Goal: Transaction & Acquisition: Purchase product/service

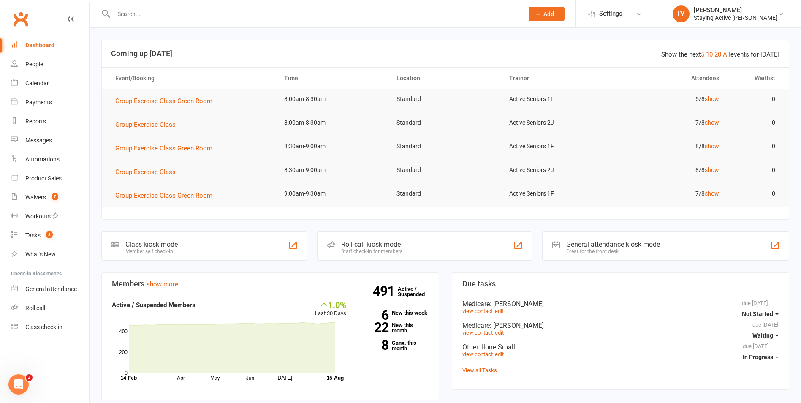
click at [364, 238] on div "Roll call kiosk mode Staff check-in for members" at bounding box center [424, 245] width 215 height 29
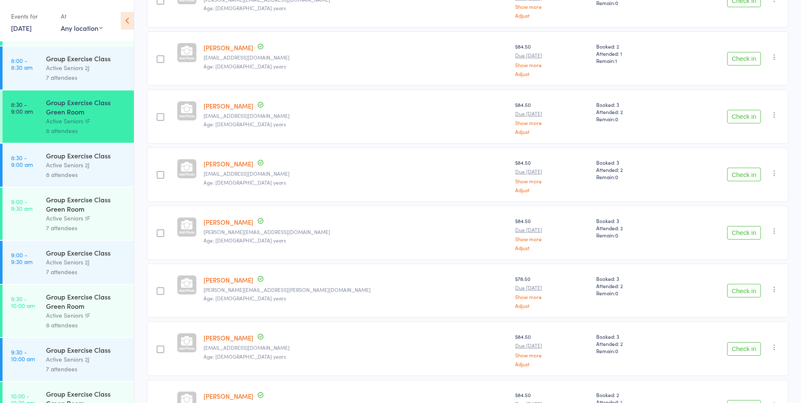
scroll to position [169, 0]
click at [58, 145] on div "Group Exercise Class Active Seniors 2J 8 attendees" at bounding box center [90, 165] width 88 height 43
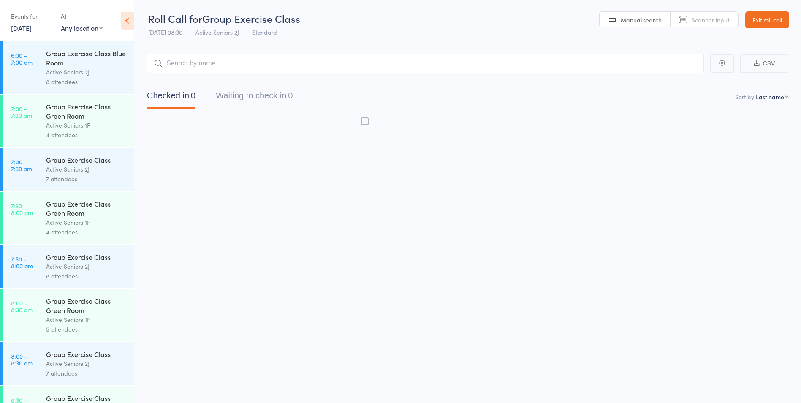
scroll to position [0, 0]
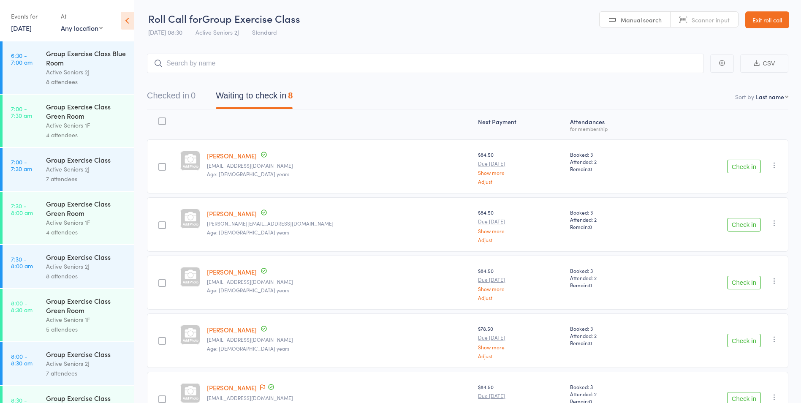
click at [750, 166] on button "Check in" at bounding box center [744, 167] width 34 height 14
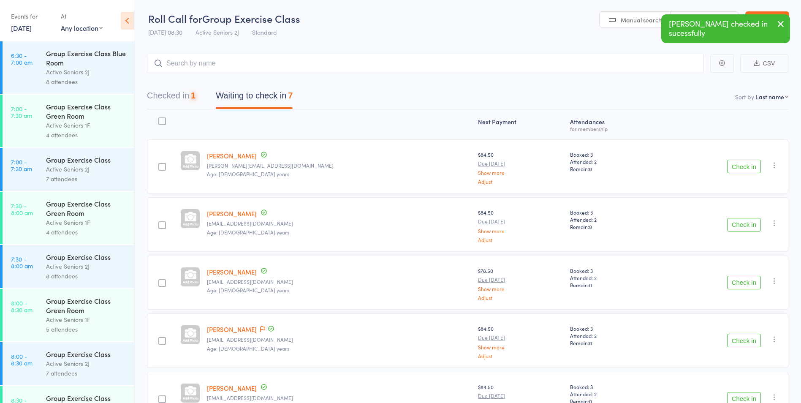
click at [750, 166] on button "Check in" at bounding box center [744, 167] width 34 height 14
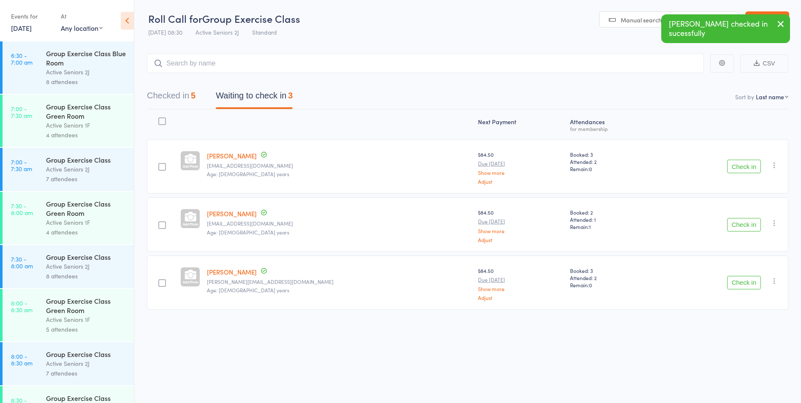
click at [750, 166] on button "Check in" at bounding box center [744, 167] width 34 height 14
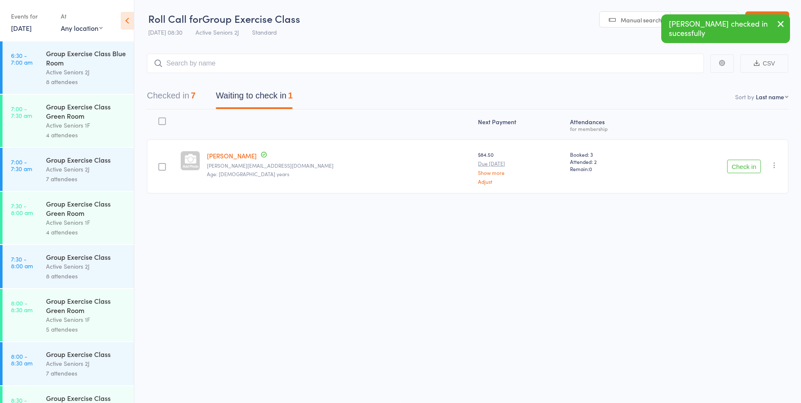
click at [750, 166] on button "Check in" at bounding box center [744, 167] width 34 height 14
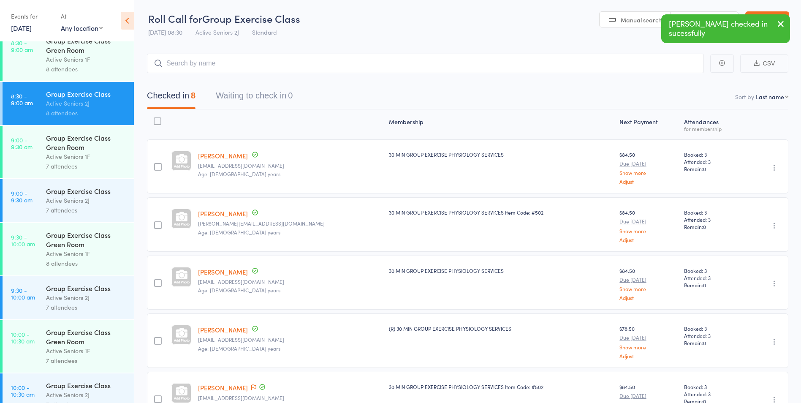
scroll to position [380, 0]
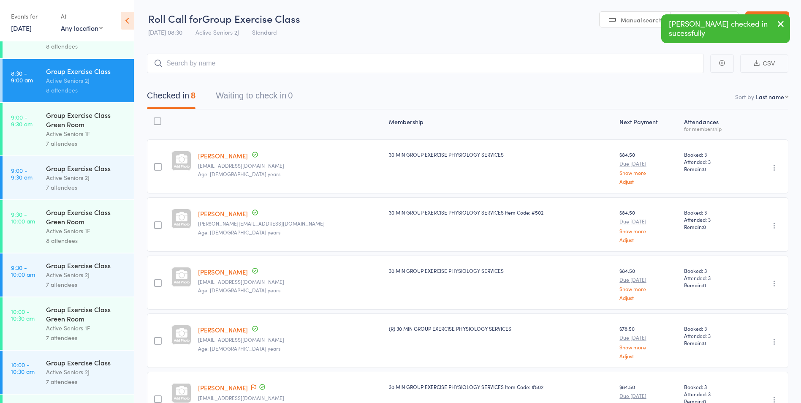
click at [65, 174] on div "Active Seniors 2J" at bounding box center [86, 178] width 81 height 10
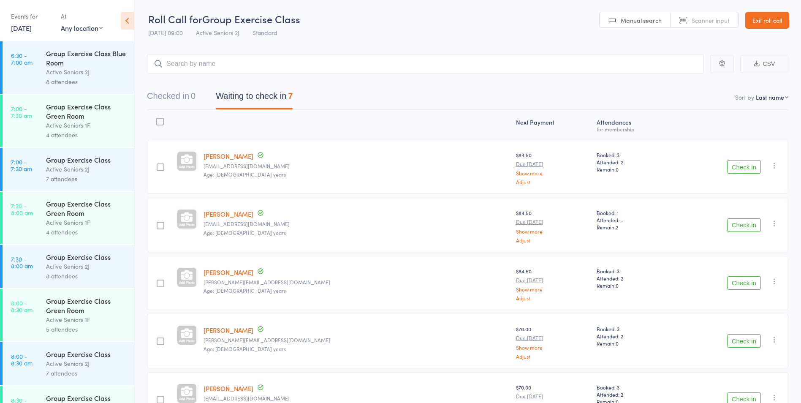
click at [738, 164] on button "Check in" at bounding box center [744, 167] width 34 height 14
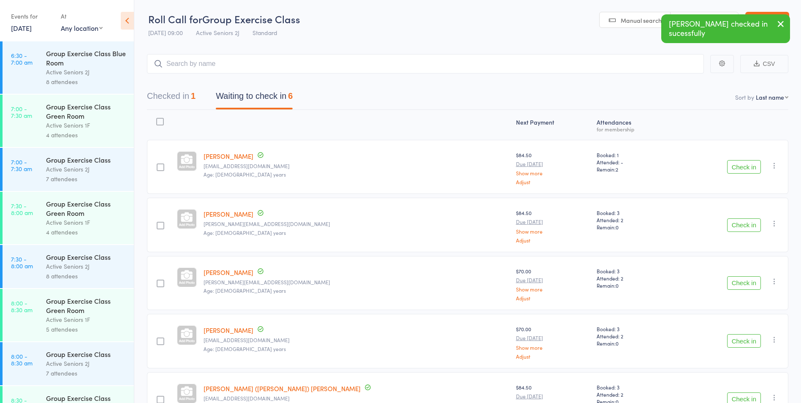
click at [734, 225] on button "Check in" at bounding box center [744, 225] width 34 height 14
click at [737, 227] on button "Check in" at bounding box center [744, 225] width 34 height 14
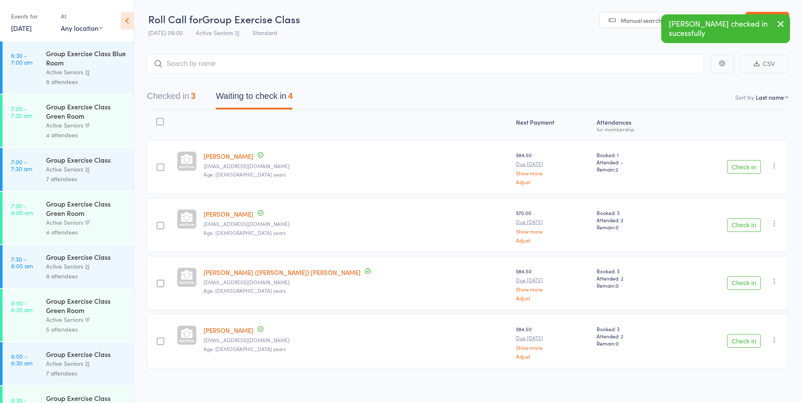
click at [740, 341] on button "Check in" at bounding box center [744, 341] width 34 height 14
click at [742, 285] on button "Check in" at bounding box center [744, 283] width 34 height 14
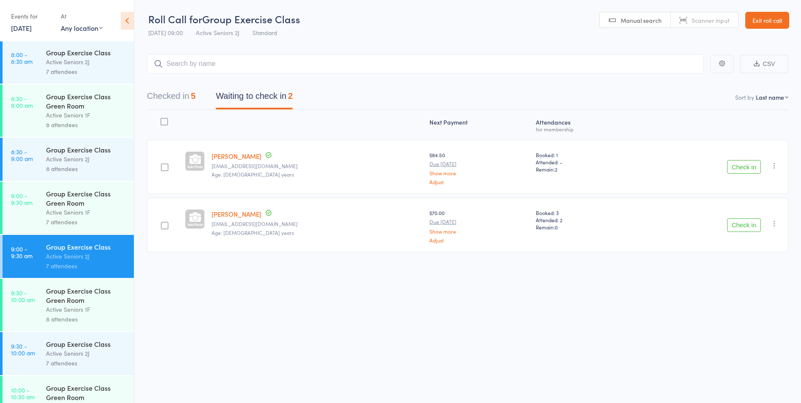
scroll to position [422, 0]
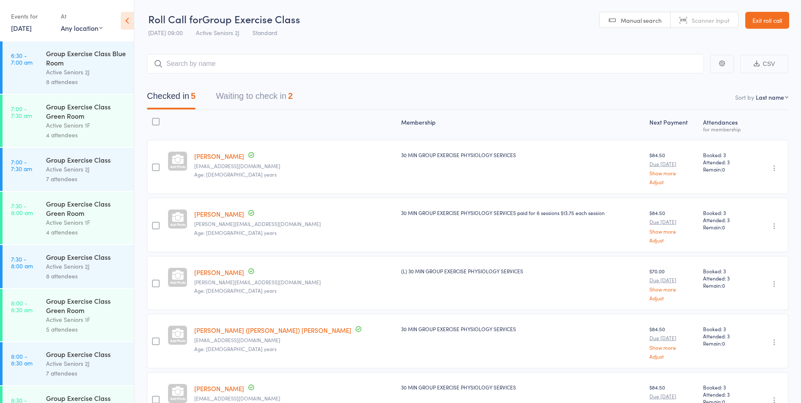
click at [258, 101] on button "Waiting to check in 2" at bounding box center [254, 98] width 77 height 22
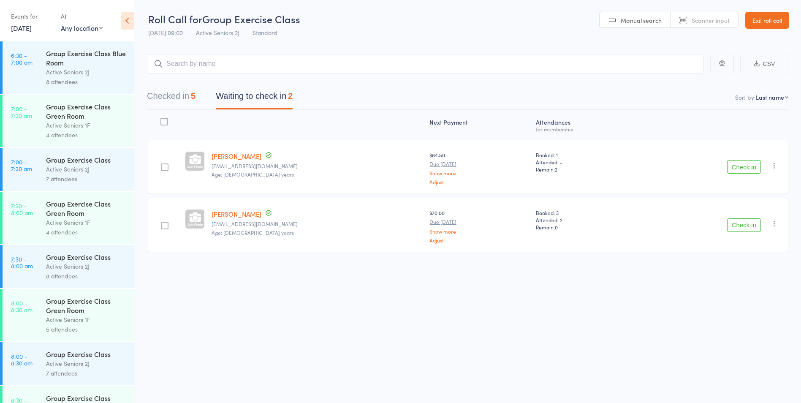
click at [177, 91] on button "Checked in 5" at bounding box center [171, 98] width 49 height 22
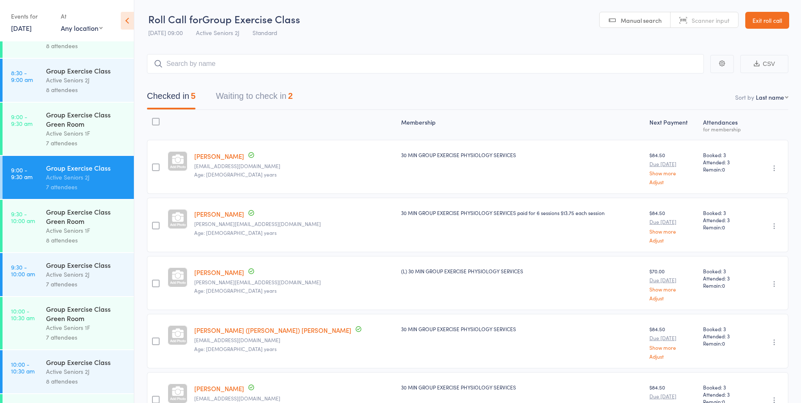
scroll to position [380, 0]
click at [81, 117] on div "Group Exercise Class Green Room" at bounding box center [86, 119] width 81 height 19
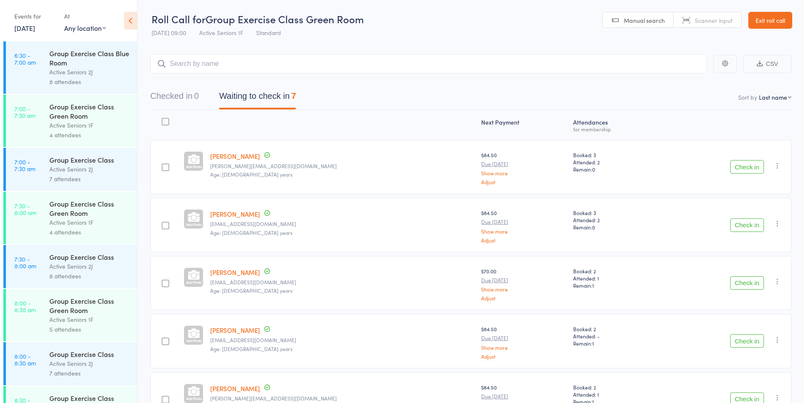
scroll to position [177, 0]
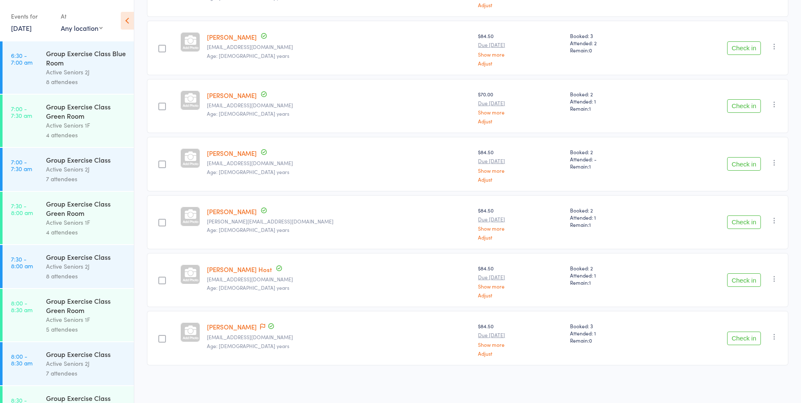
click at [773, 221] on icon "button" at bounding box center [774, 220] width 8 height 8
click at [744, 294] on li "Remove" at bounding box center [744, 293] width 70 height 11
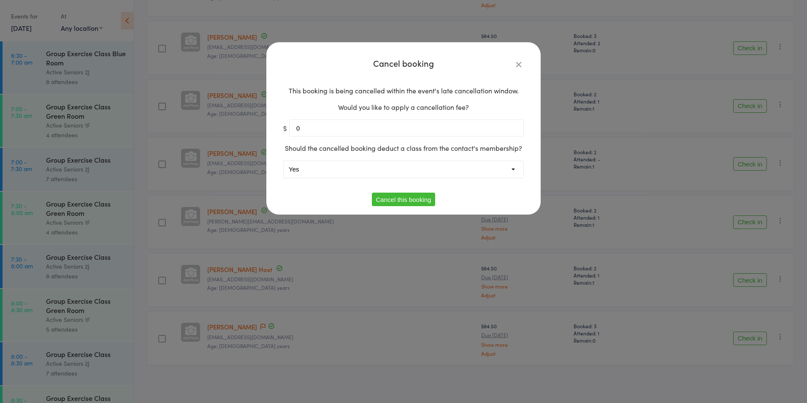
click at [342, 169] on select "Yes No" at bounding box center [404, 169] width 240 height 17
select select "1"
click at [284, 161] on select "Yes No" at bounding box center [404, 169] width 240 height 17
click at [413, 198] on button "Cancel this booking" at bounding box center [404, 200] width 64 height 14
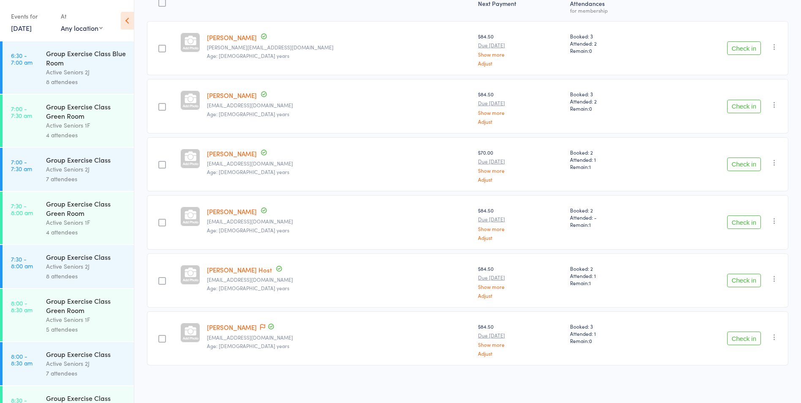
click at [773, 280] on icon "button" at bounding box center [774, 278] width 8 height 8
click at [748, 353] on li "Remove" at bounding box center [744, 351] width 70 height 11
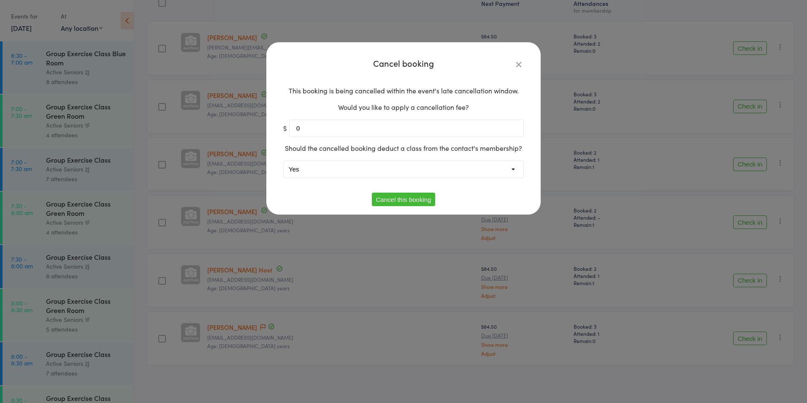
click at [358, 168] on select "Yes No" at bounding box center [404, 169] width 240 height 17
select select "1"
click at [284, 161] on select "Yes No" at bounding box center [404, 169] width 240 height 17
click at [394, 199] on button "Cancel this booking" at bounding box center [404, 200] width 64 height 14
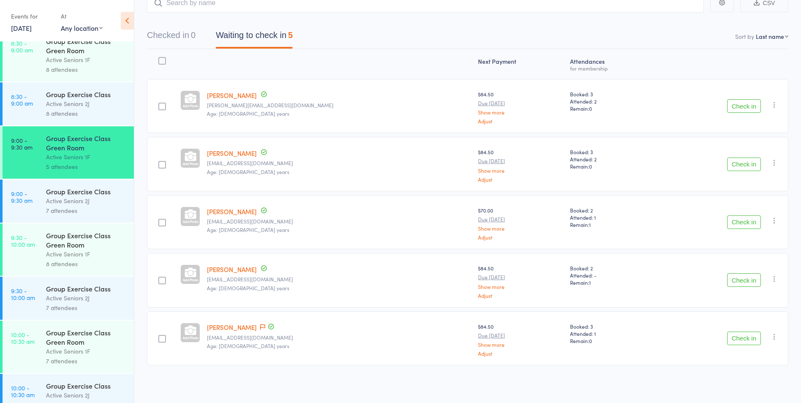
scroll to position [296, 0]
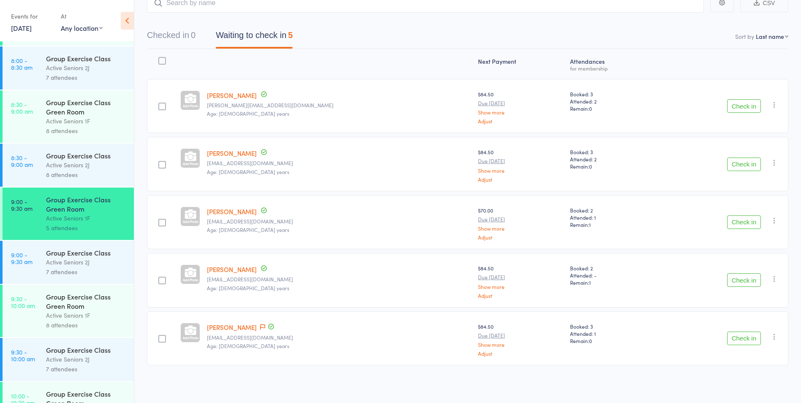
click at [73, 169] on div "Active Seniors 2J" at bounding box center [86, 165] width 81 height 10
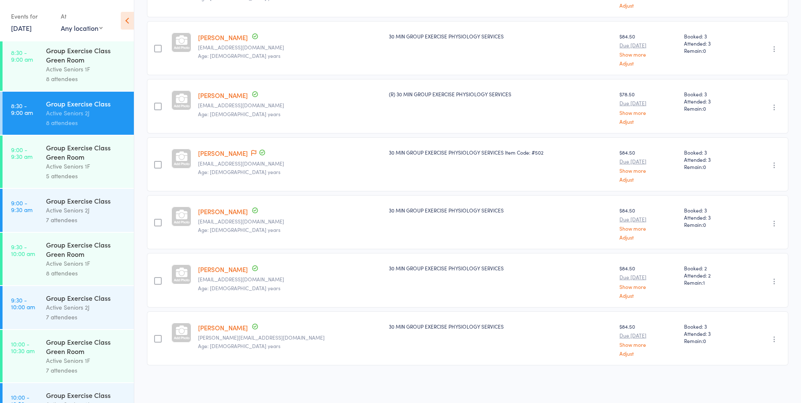
scroll to position [422, 0]
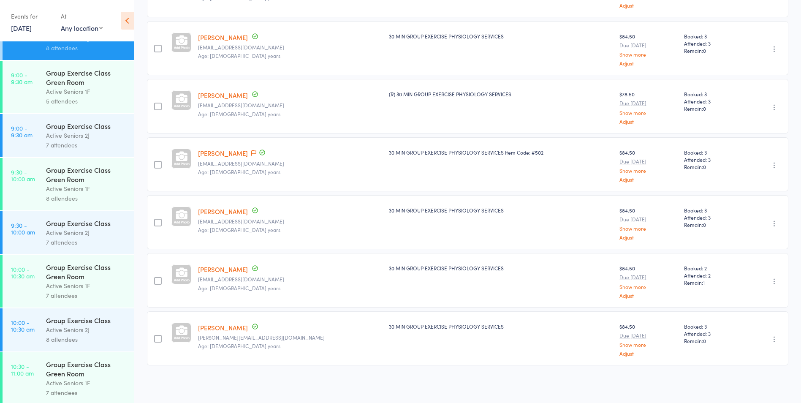
click at [57, 122] on div "Group Exercise Class" at bounding box center [86, 125] width 81 height 9
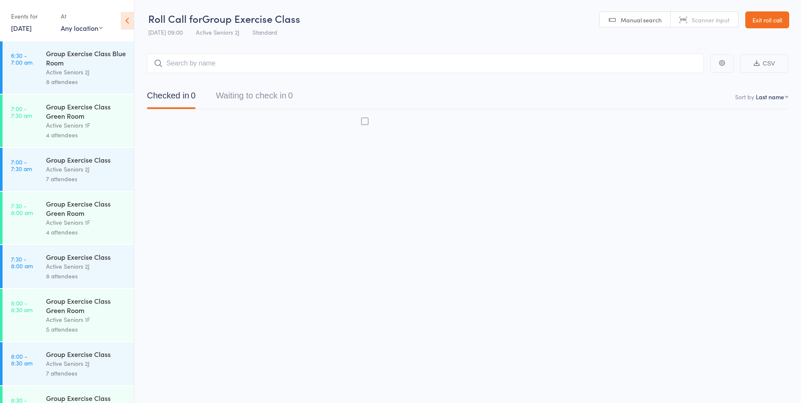
scroll to position [0, 0]
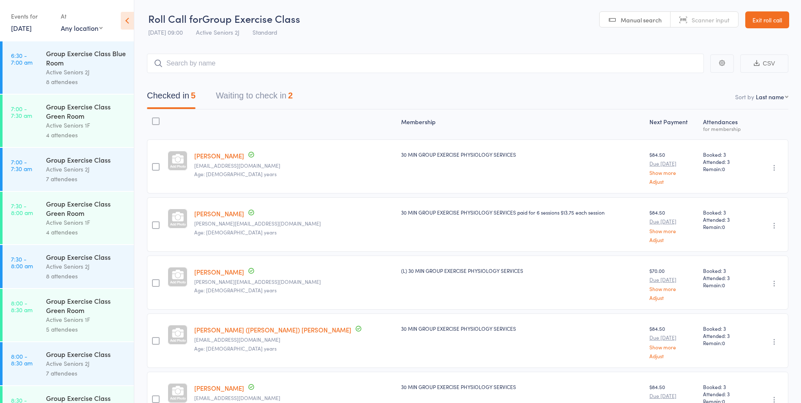
click at [272, 87] on button "Waiting to check in 2" at bounding box center [254, 98] width 77 height 22
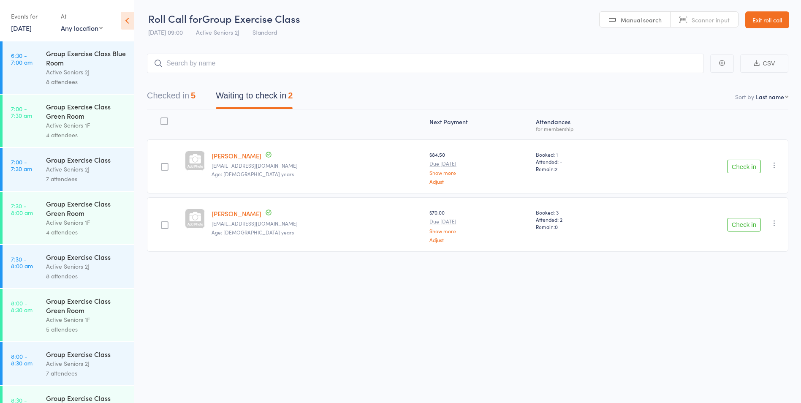
click at [183, 97] on button "Checked in 5" at bounding box center [171, 98] width 49 height 22
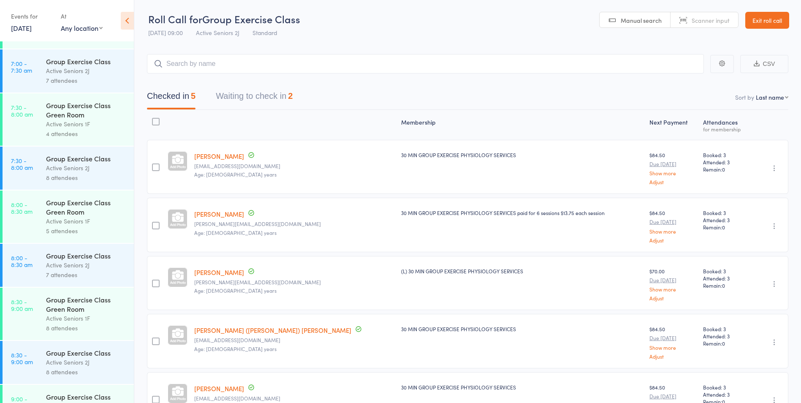
scroll to position [211, 0]
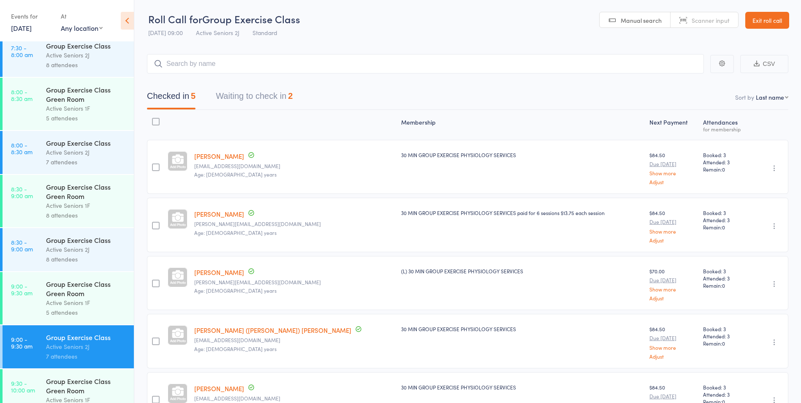
click at [255, 106] on button "Waiting to check in 2" at bounding box center [254, 98] width 77 height 22
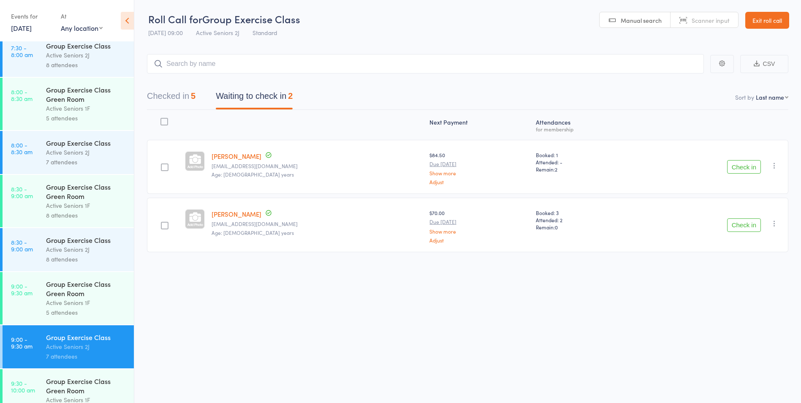
scroll to position [296, 0]
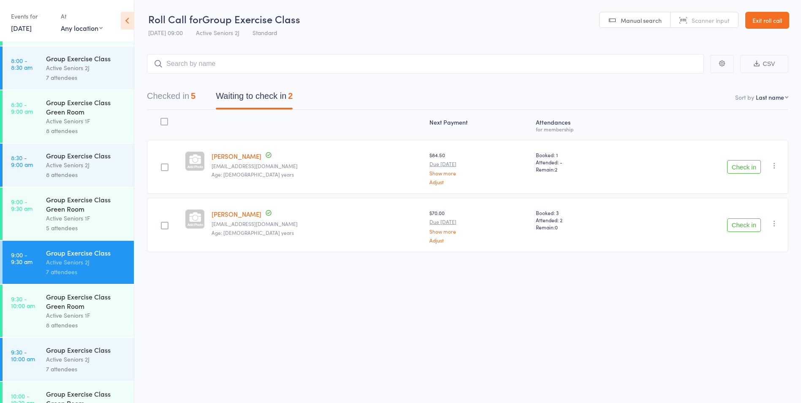
click at [85, 220] on div "Active Seniors 1F" at bounding box center [86, 218] width 81 height 10
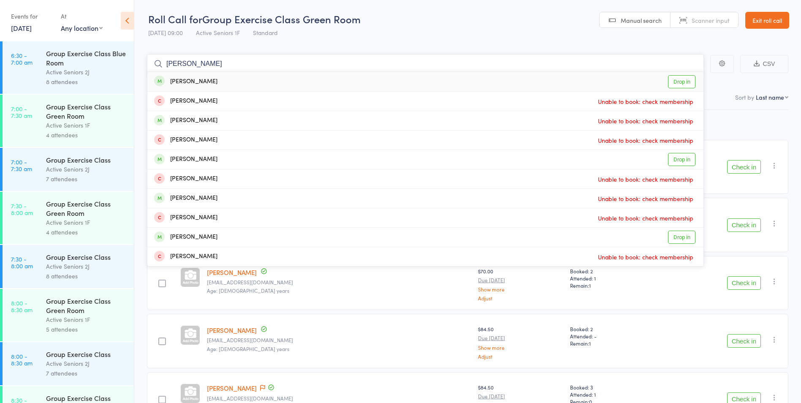
type input "richard host"
click at [672, 84] on link "Drop in" at bounding box center [681, 81] width 27 height 13
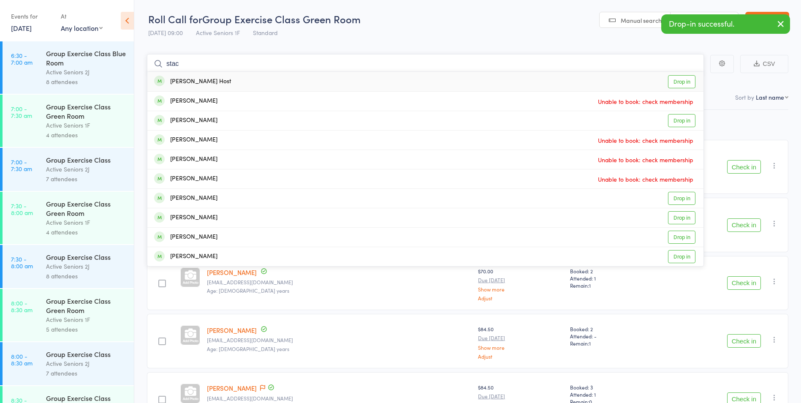
type input "stac"
click at [683, 84] on link "Drop in" at bounding box center [681, 81] width 27 height 13
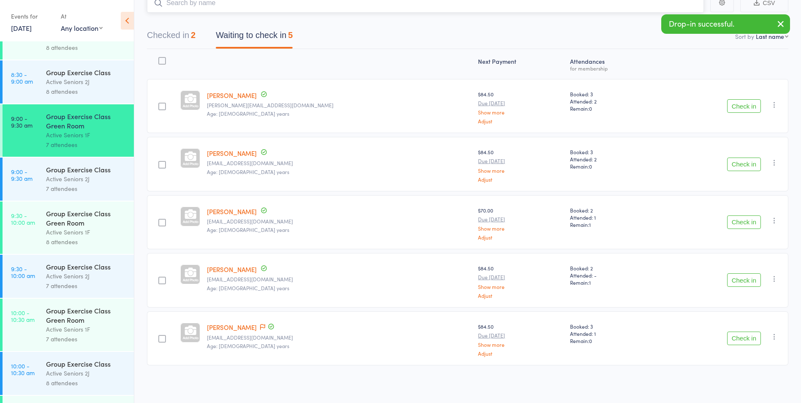
scroll to position [380, 0]
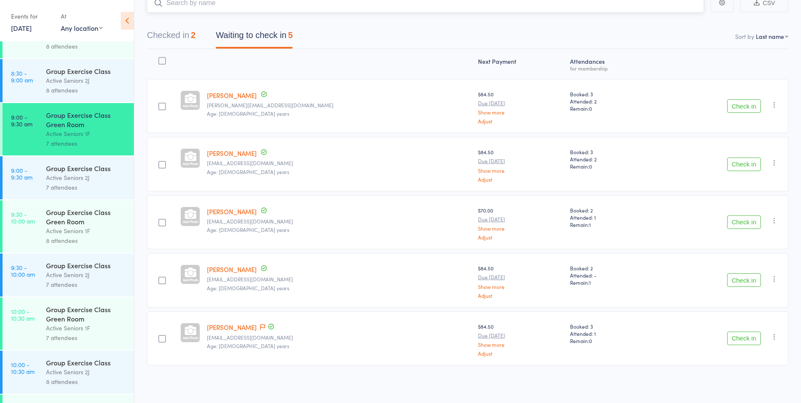
click at [182, 33] on button "Checked in 2" at bounding box center [171, 37] width 49 height 22
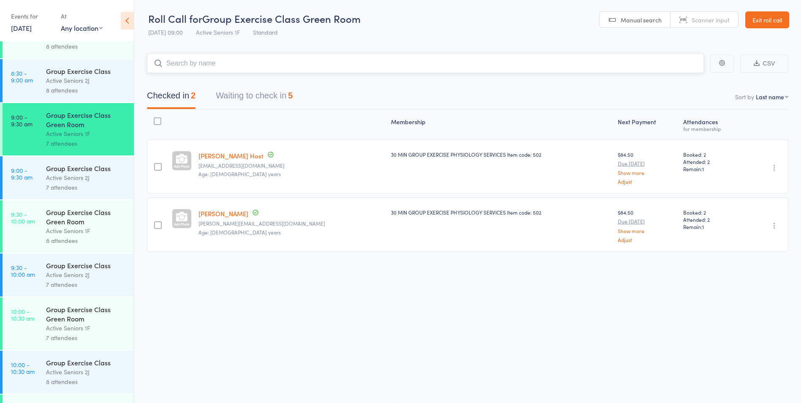
scroll to position [0, 0]
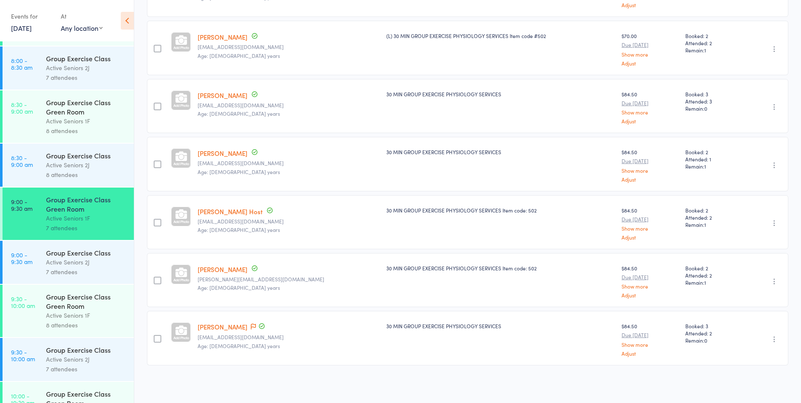
scroll to position [338, 0]
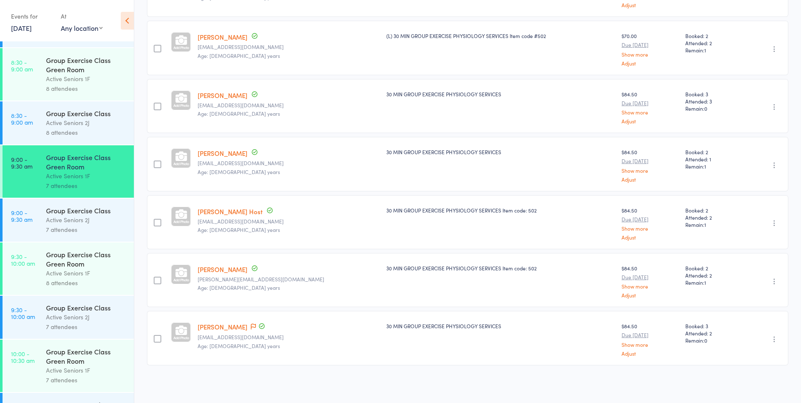
click at [79, 219] on div "Active Seniors 2J" at bounding box center [86, 220] width 81 height 10
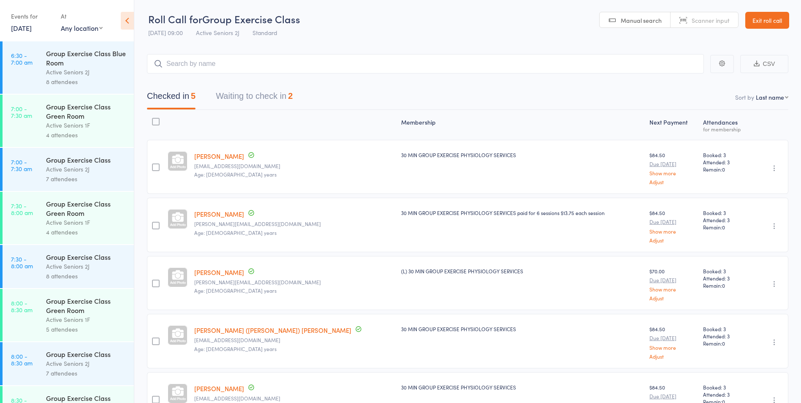
click at [276, 93] on button "Waiting to check in 2" at bounding box center [254, 98] width 77 height 22
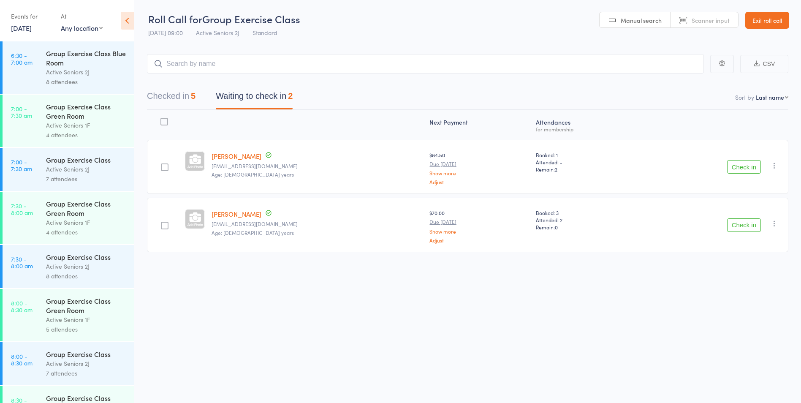
click at [731, 164] on button "Check in" at bounding box center [744, 167] width 34 height 14
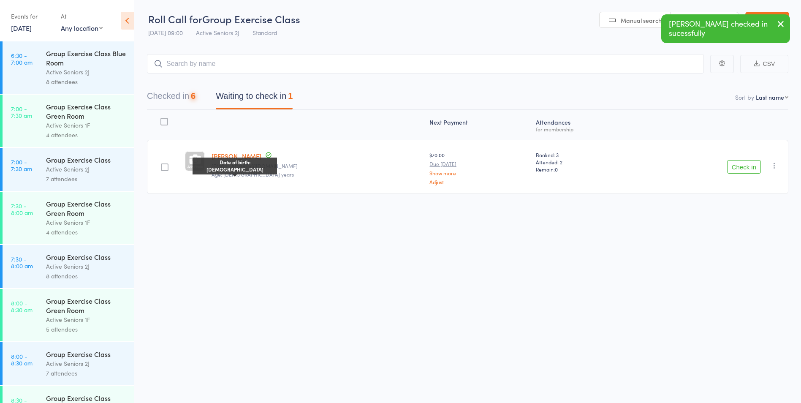
scroll to position [0, 0]
click at [198, 97] on div "Checked in 6 Waiting to check in 1" at bounding box center [220, 98] width 166 height 22
click at [177, 97] on button "Checked in 6" at bounding box center [171, 98] width 49 height 22
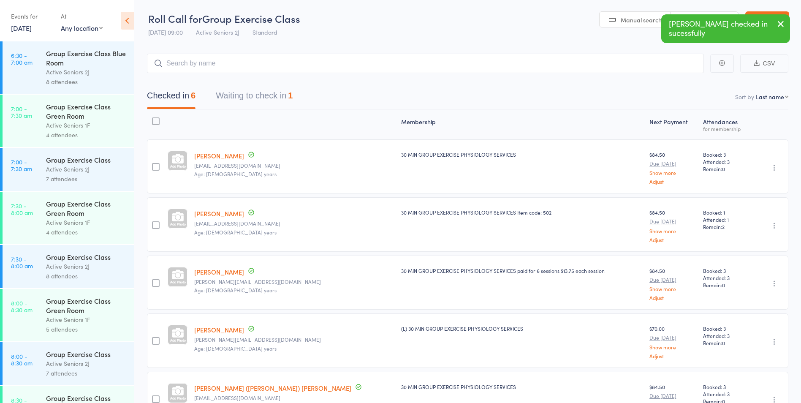
click at [260, 92] on button "Waiting to check in 1" at bounding box center [254, 98] width 77 height 22
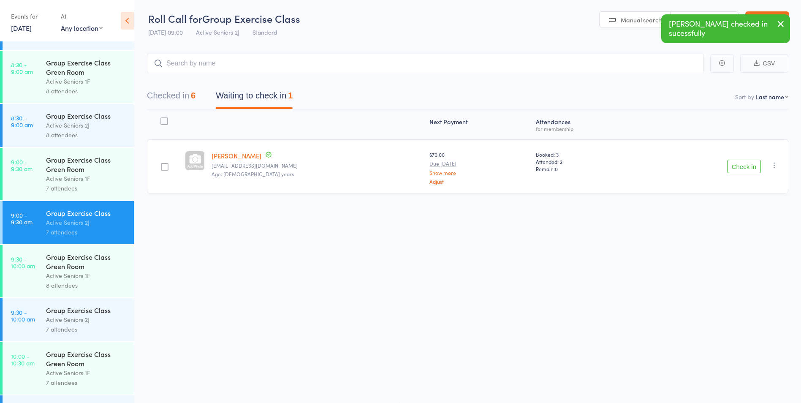
scroll to position [422, 0]
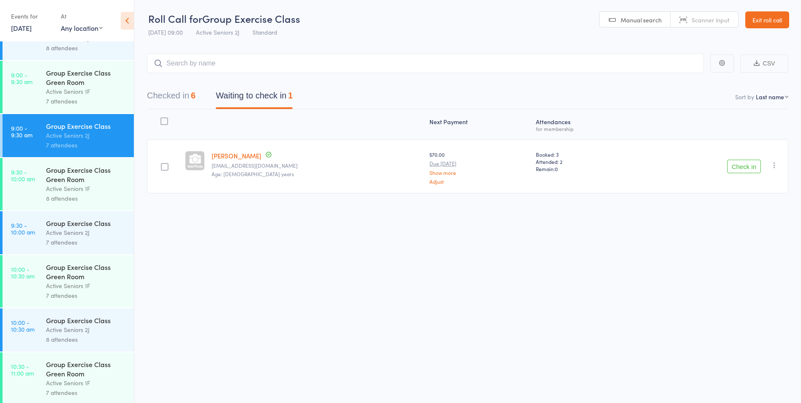
click at [734, 169] on button "Check in" at bounding box center [744, 167] width 34 height 14
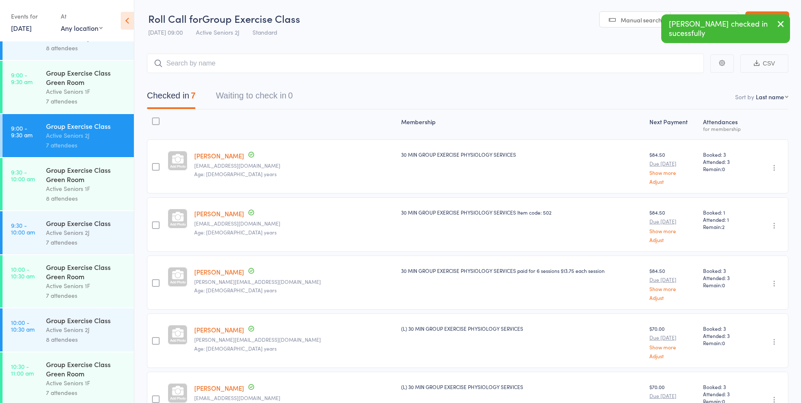
click at [83, 231] on div "Active Seniors 2J" at bounding box center [86, 233] width 81 height 10
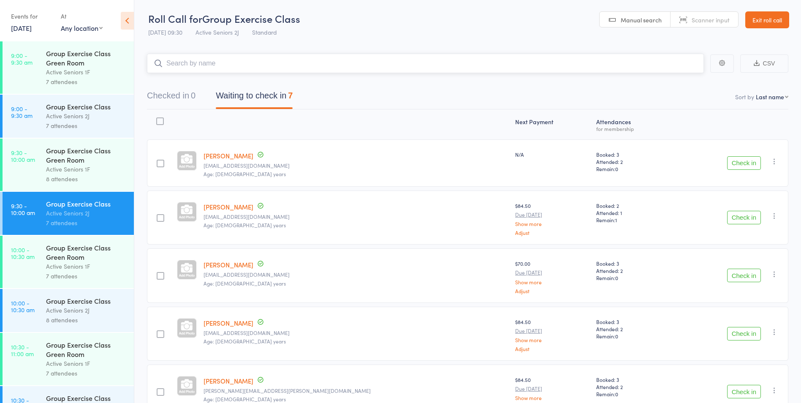
scroll to position [507, 0]
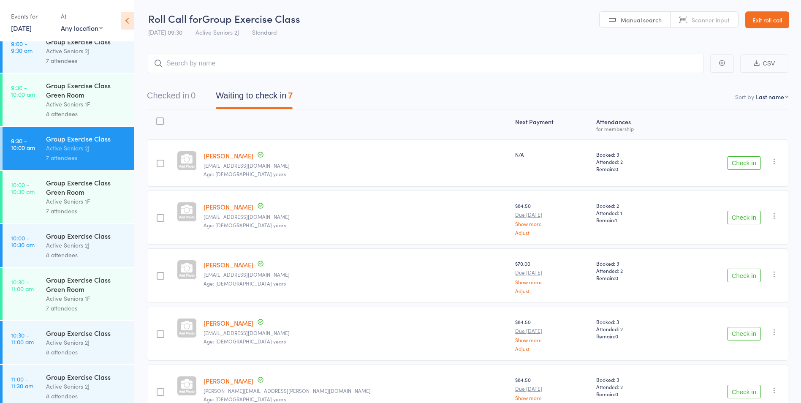
click at [84, 249] on div "Active Seniors 2J" at bounding box center [86, 245] width 81 height 10
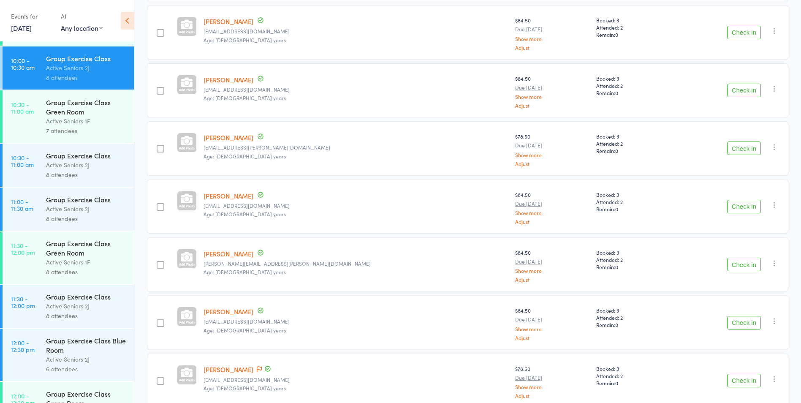
scroll to position [591, 0]
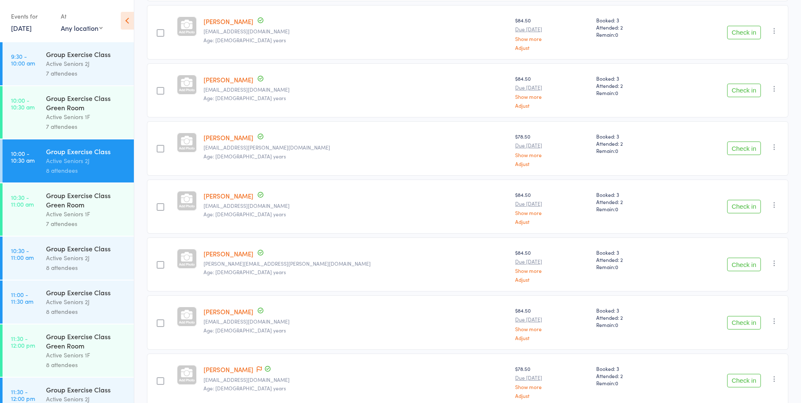
click at [78, 257] on div "Active Seniors 2J" at bounding box center [86, 258] width 81 height 10
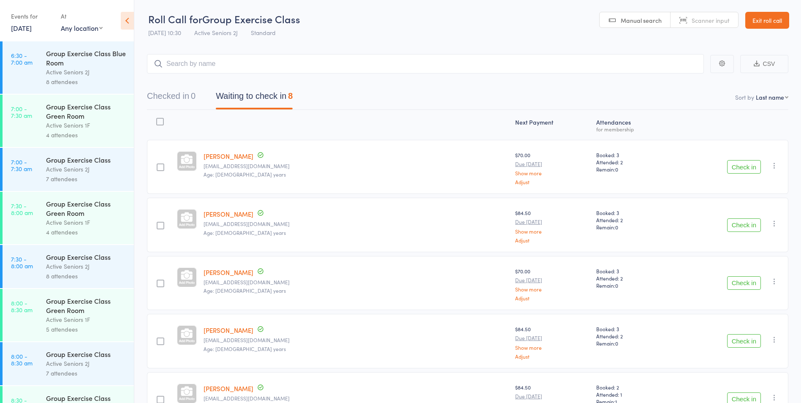
click at [777, 168] on icon "button" at bounding box center [774, 165] width 8 height 8
click at [744, 236] on li "Remove" at bounding box center [744, 238] width 70 height 11
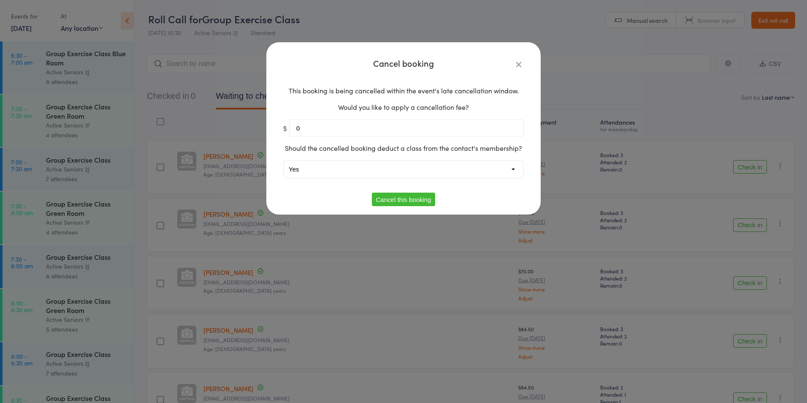
click at [323, 167] on select "Yes No" at bounding box center [404, 169] width 240 height 17
select select "1"
click at [284, 161] on select "Yes No" at bounding box center [404, 169] width 240 height 17
click at [419, 195] on button "Cancel this booking" at bounding box center [404, 200] width 64 height 14
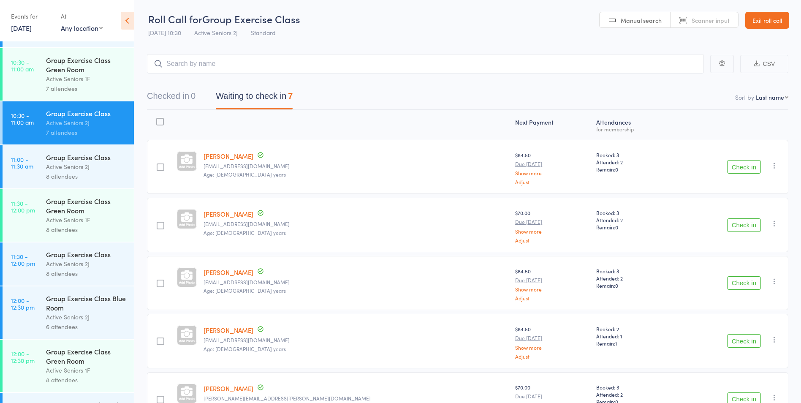
scroll to position [718, 0]
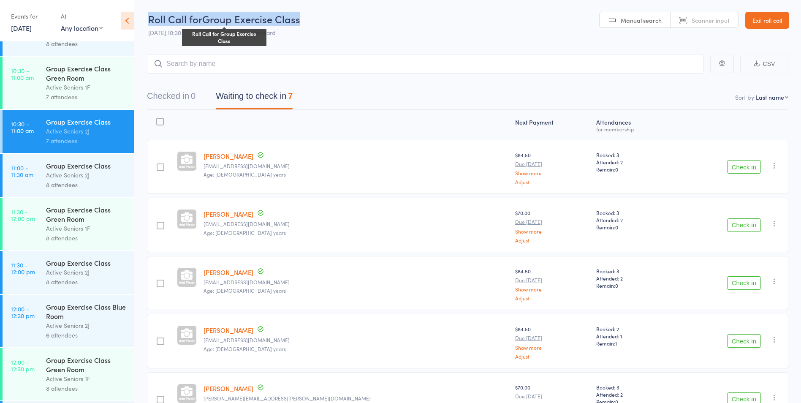
drag, startPoint x: 307, startPoint y: 18, endPoint x: 151, endPoint y: 22, distance: 156.3
click at [151, 22] on header "Roll Call for Group Exercise Class Roll Call for Group Exercise Class 15 Aug 10…" at bounding box center [467, 20] width 667 height 41
click at [314, 23] on header "Roll Call for Group Exercise Class Roll Call for Group Exercise Class 15 Aug 10…" at bounding box center [467, 20] width 667 height 41
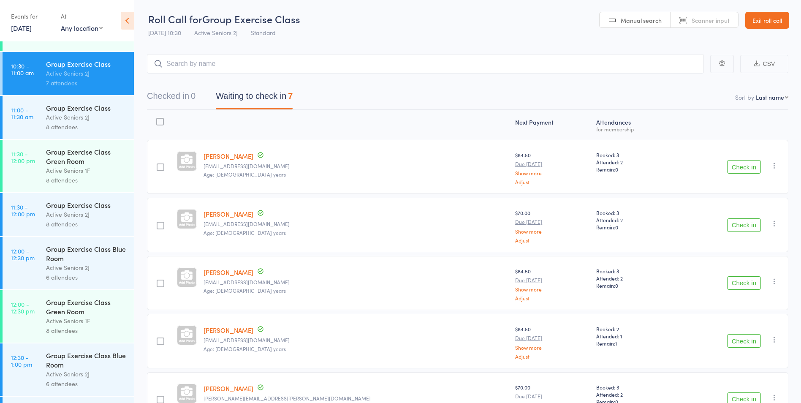
scroll to position [887, 0]
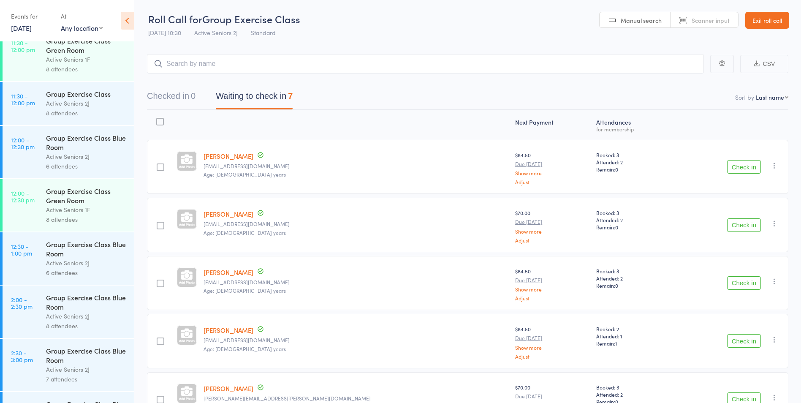
click at [68, 256] on div "Group Exercise Class Blue Room" at bounding box center [86, 248] width 81 height 19
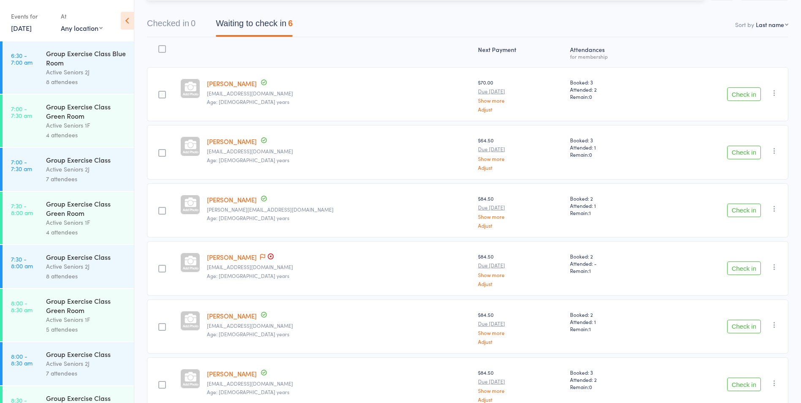
scroll to position [119, 0]
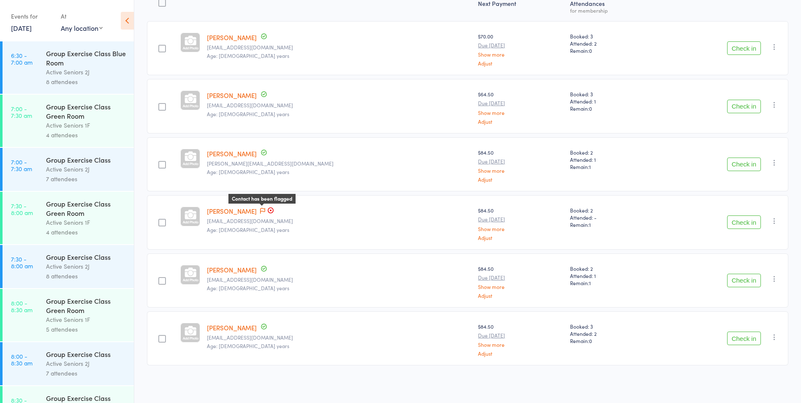
click at [265, 209] on icon at bounding box center [262, 211] width 5 height 6
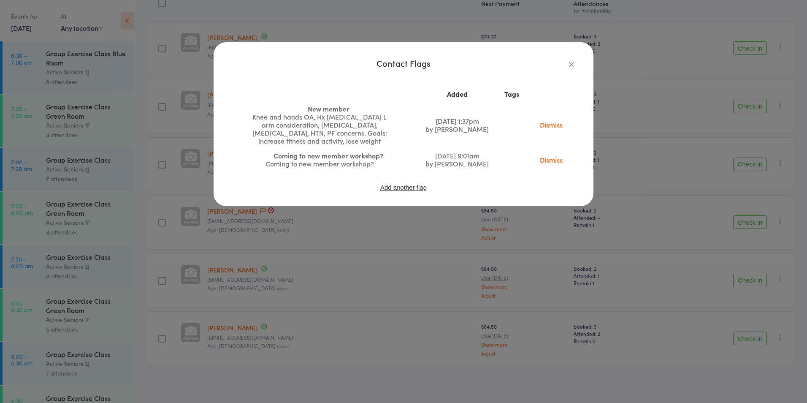
click at [557, 162] on link "Dismiss" at bounding box center [551, 159] width 35 height 9
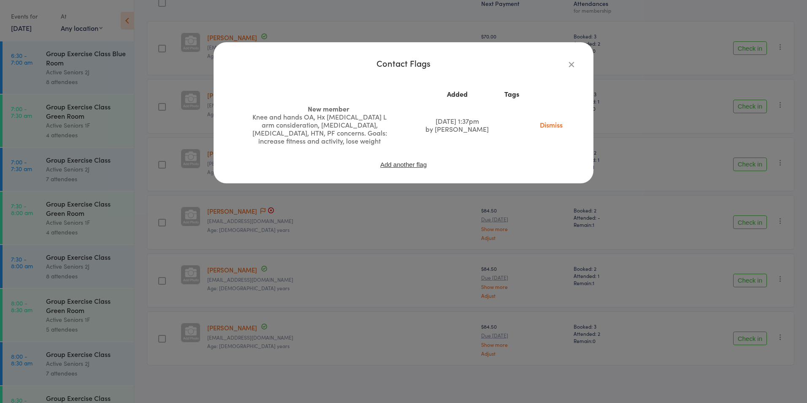
click at [573, 64] on icon "button" at bounding box center [571, 64] width 9 height 9
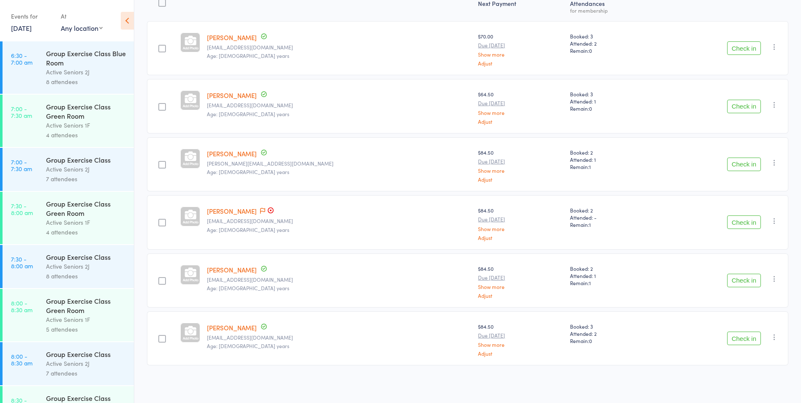
click at [252, 212] on link "Tamara Lowbeer" at bounding box center [232, 210] width 50 height 9
click at [775, 222] on icon "button" at bounding box center [774, 221] width 8 height 8
click at [575, 383] on div "Next Payment Atten­dances for membership Gabrielle Ashford-russell gairussell@o…" at bounding box center [467, 197] width 641 height 412
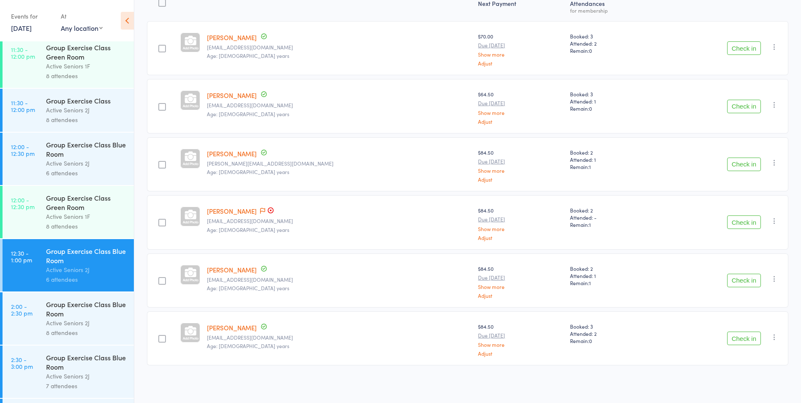
scroll to position [877, 0]
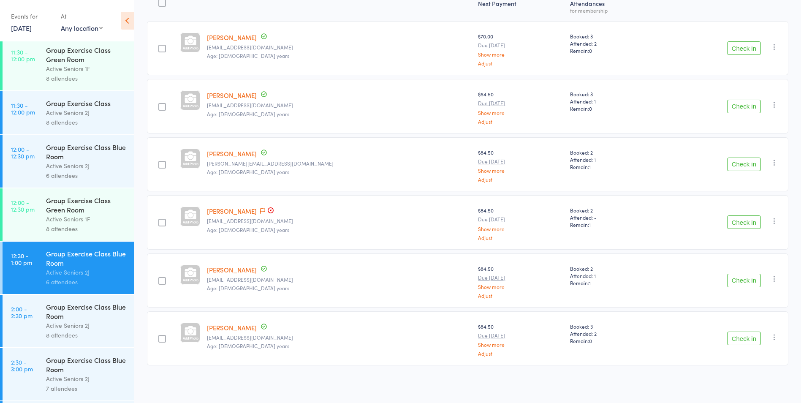
click at [777, 225] on icon "button" at bounding box center [774, 221] width 8 height 8
click at [746, 296] on li "Remove" at bounding box center [744, 293] width 70 height 11
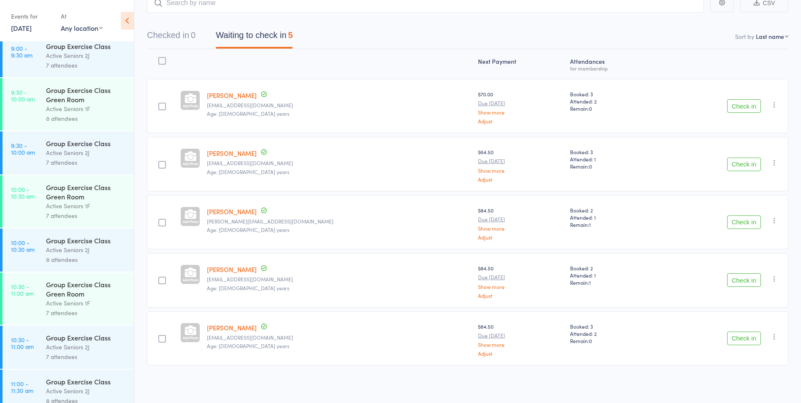
scroll to position [497, 0]
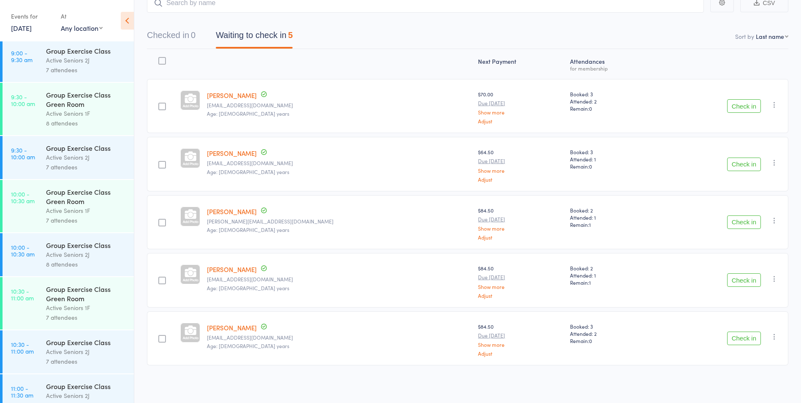
click at [73, 170] on div "7 attendees" at bounding box center [86, 167] width 81 height 10
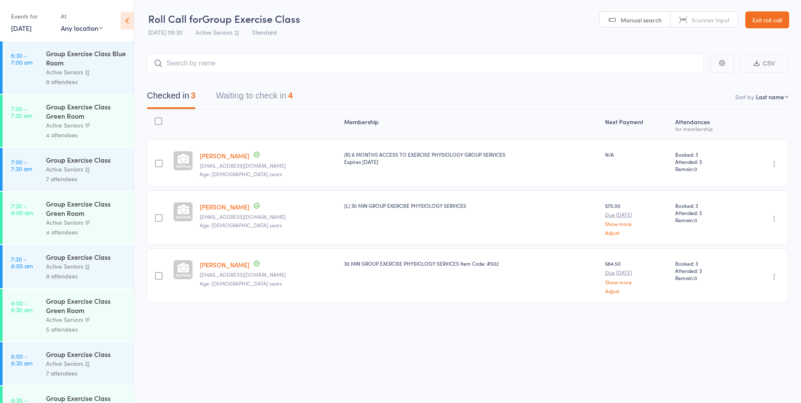
click at [32, 29] on link "15 Aug, 2025" at bounding box center [21, 27] width 21 height 9
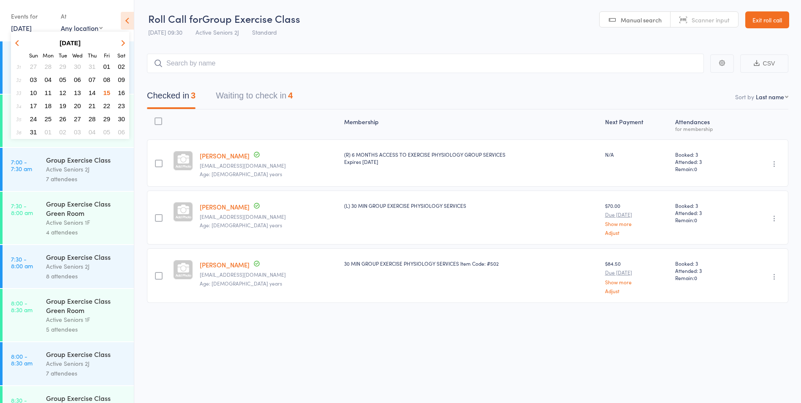
click at [768, 24] on link "Exit roll call" at bounding box center [767, 19] width 44 height 17
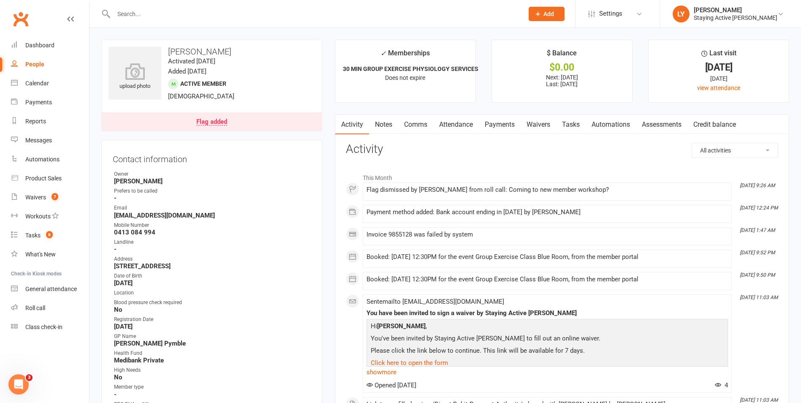
click at [210, 121] on div "Flag added" at bounding box center [211, 122] width 31 height 7
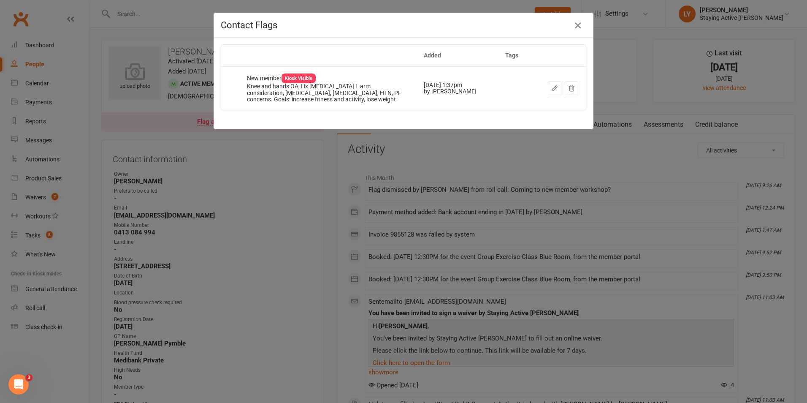
click at [577, 27] on icon "button" at bounding box center [578, 25] width 10 height 10
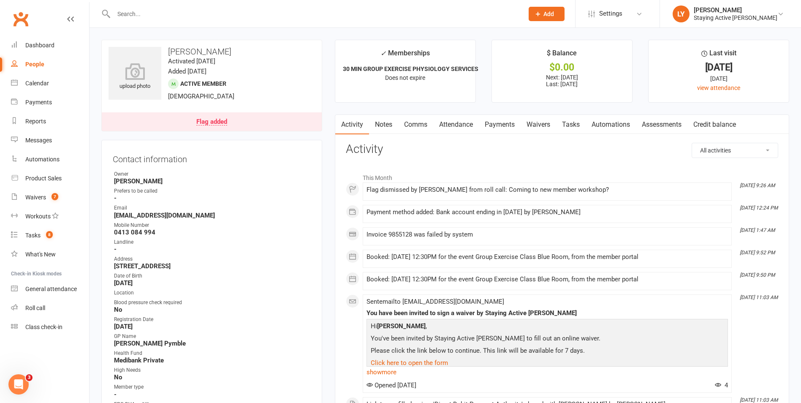
click at [499, 125] on link "Payments" at bounding box center [500, 124] width 42 height 19
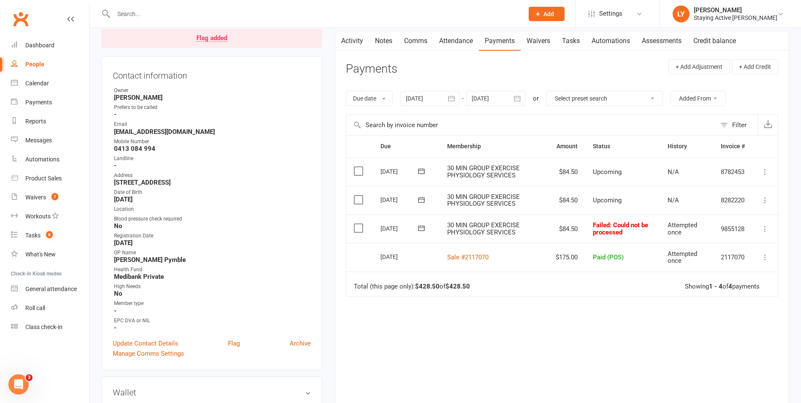
scroll to position [84, 0]
click at [426, 228] on button at bounding box center [421, 227] width 17 height 9
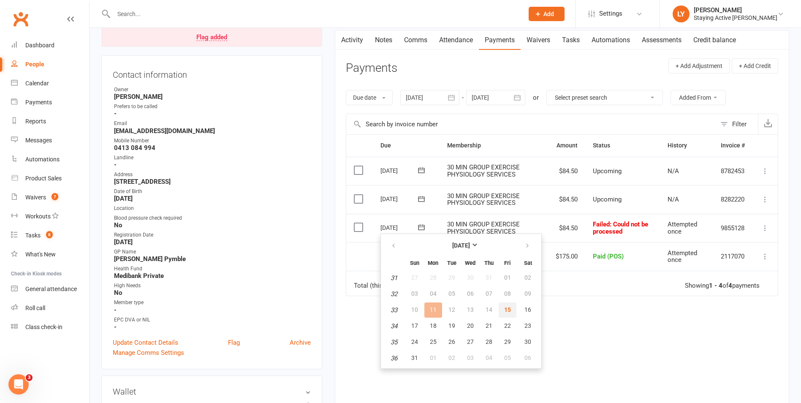
click at [507, 307] on span "15" at bounding box center [507, 309] width 7 height 7
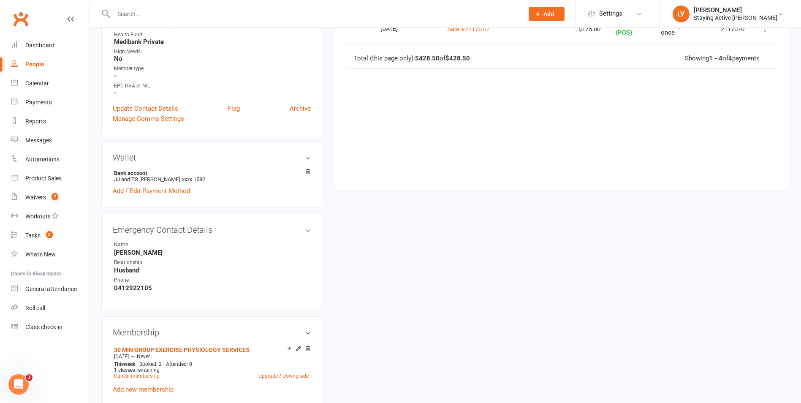
scroll to position [422, 0]
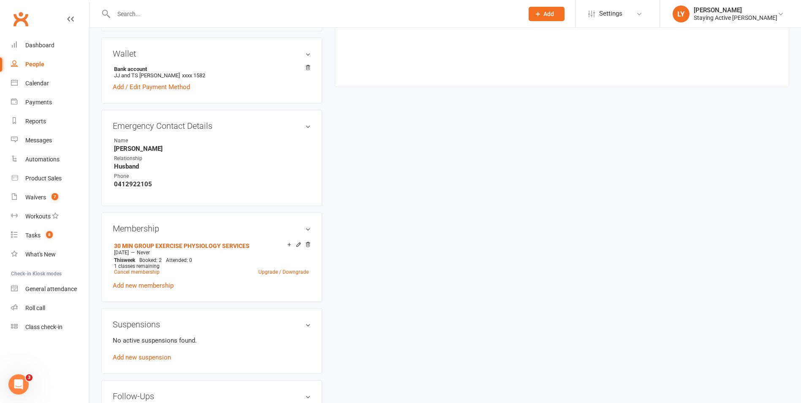
click at [605, 275] on div "upload photo Tamara Lowbeer Activated 23 July, 2025 Added 14 July, 2025 Active …" at bounding box center [445, 175] width 701 height 1116
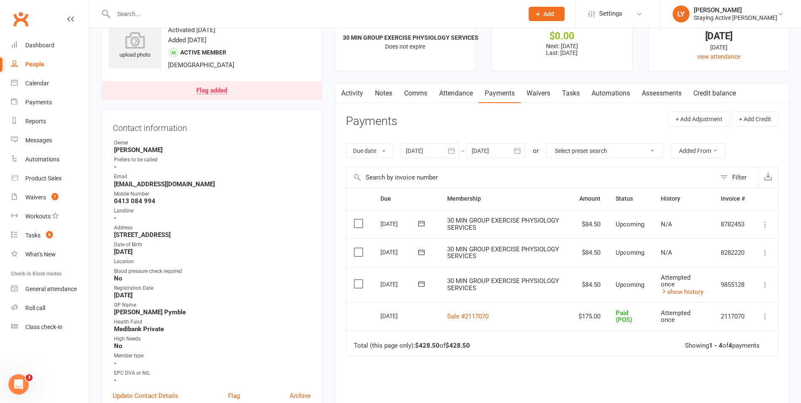
scroll to position [0, 0]
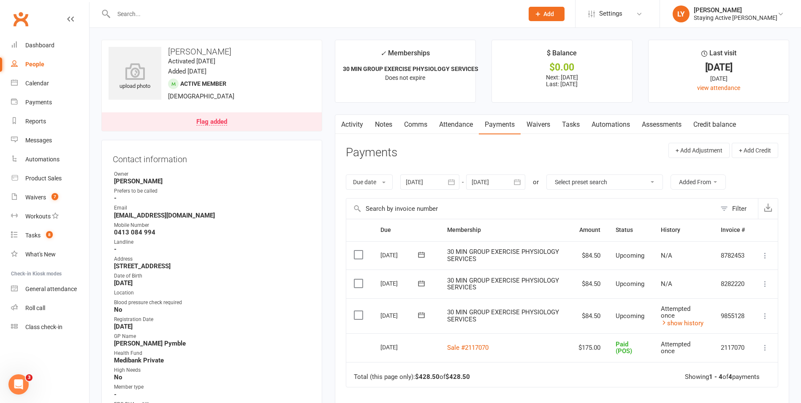
click at [390, 131] on link "Notes" at bounding box center [383, 124] width 29 height 19
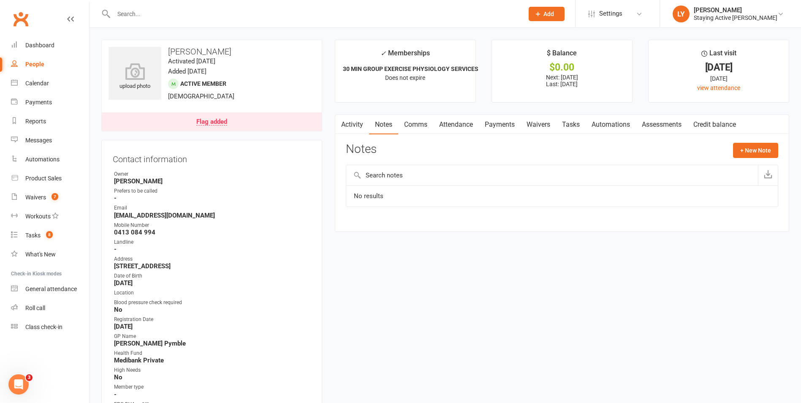
click at [353, 123] on link "Activity" at bounding box center [352, 124] width 34 height 19
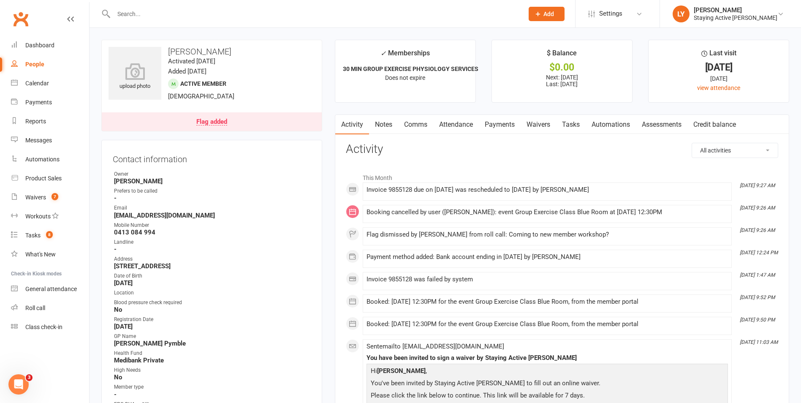
click at [392, 129] on link "Notes" at bounding box center [383, 124] width 29 height 19
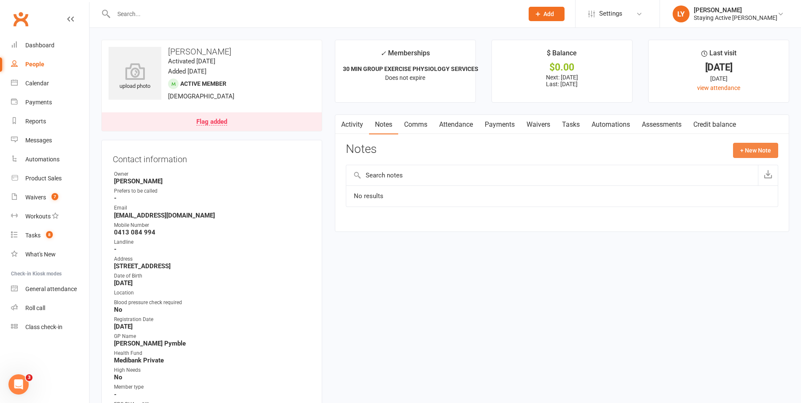
click at [762, 150] on button "+ New Note" at bounding box center [755, 150] width 45 height 15
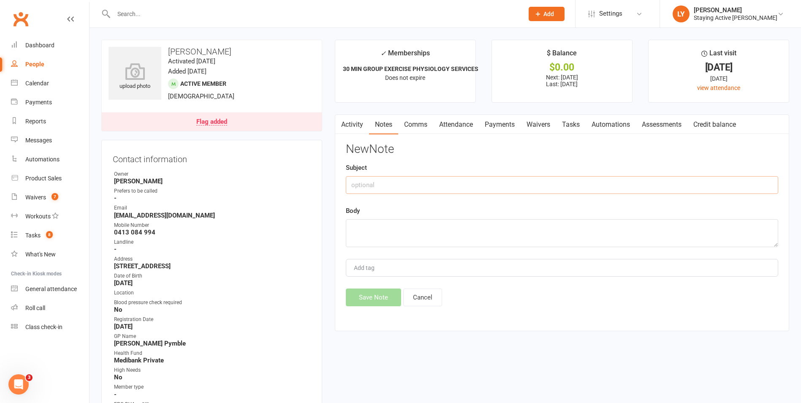
click at [375, 186] on input "text" at bounding box center [562, 185] width 432 height 18
type input "BP been high"
type input "C"
click at [367, 235] on textarea at bounding box center [562, 233] width 432 height 28
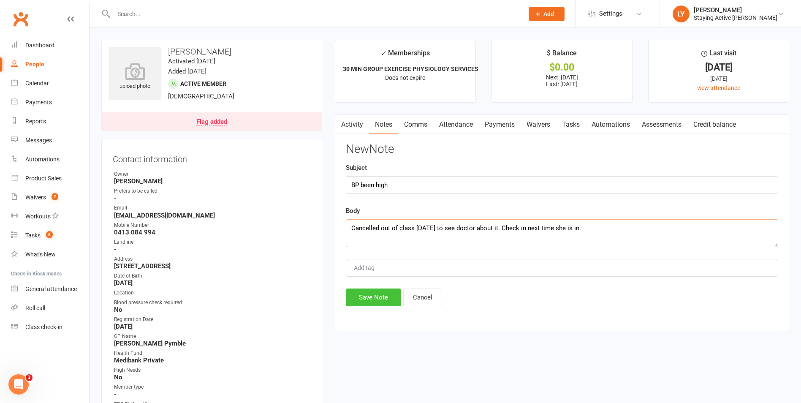
type textarea "Cancelled out of class [DATE] to see doctor about it. Check in next time she is…"
click at [376, 295] on button "Save Note" at bounding box center [373, 297] width 55 height 18
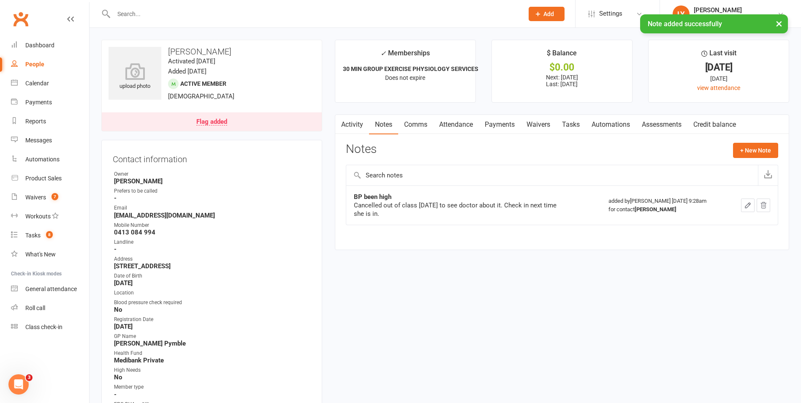
click at [212, 120] on div "Flag added" at bounding box center [211, 122] width 31 height 7
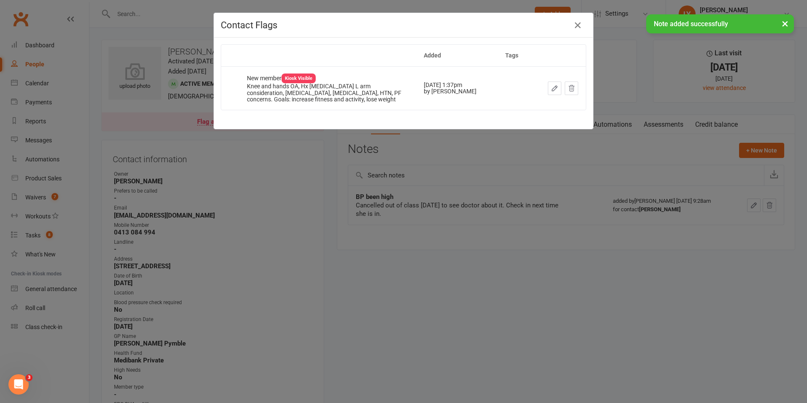
click at [396, 207] on div "Contact Flags Added Tags New member Kiosk Visible Knee and hands OA, Hx Breast …" at bounding box center [403, 201] width 807 height 403
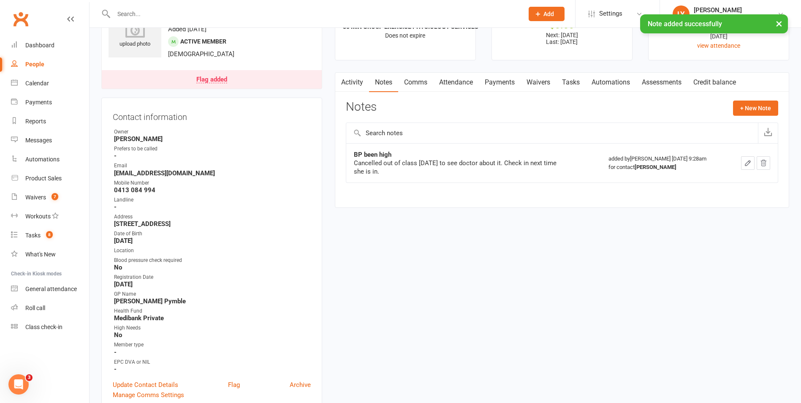
scroll to position [127, 0]
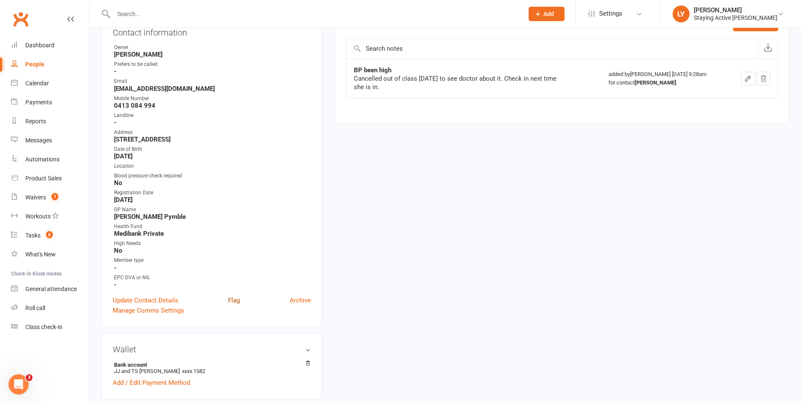
click at [237, 300] on link "Flag" at bounding box center [234, 300] width 12 height 10
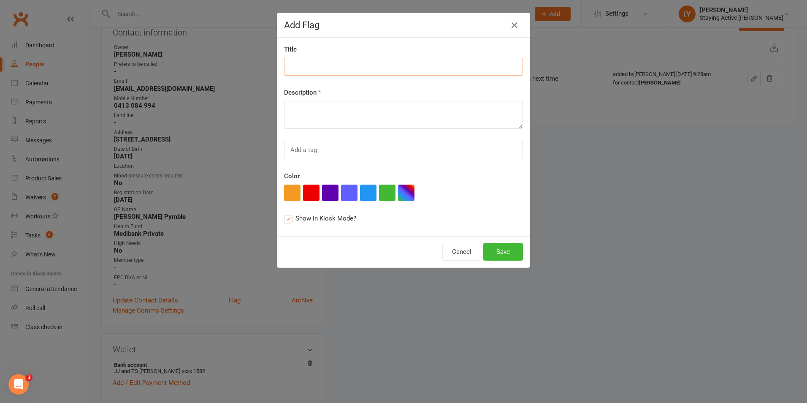
click at [364, 69] on input at bounding box center [403, 67] width 239 height 18
type input "BP has been high"
type textarea "Seeing doctor check in to see how it is"
click at [497, 248] on button "Save" at bounding box center [504, 252] width 40 height 18
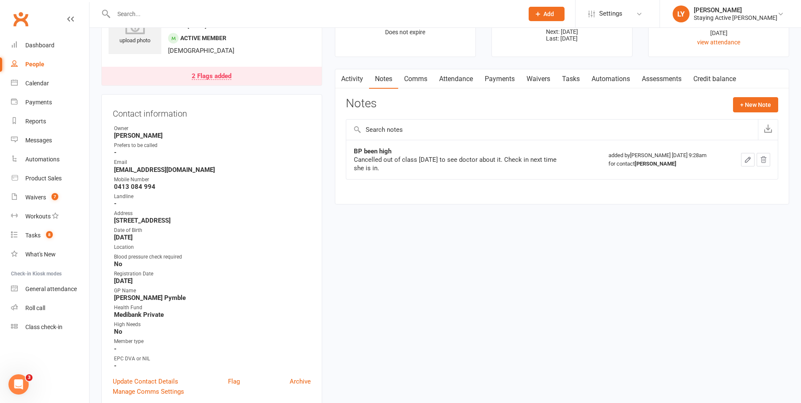
scroll to position [0, 0]
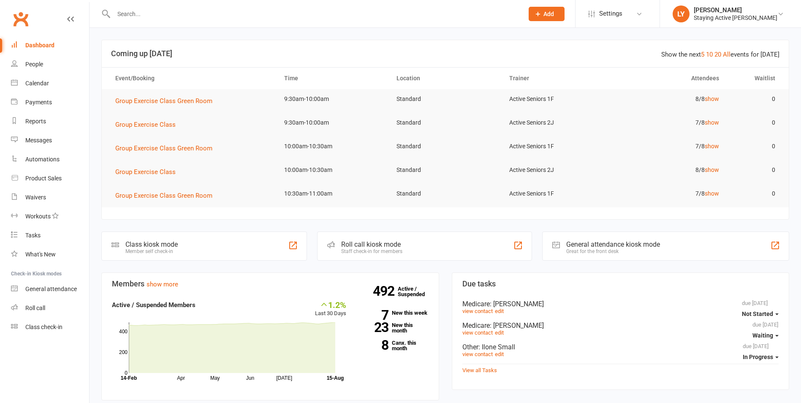
click at [195, 13] on input "text" at bounding box center [314, 14] width 407 height 12
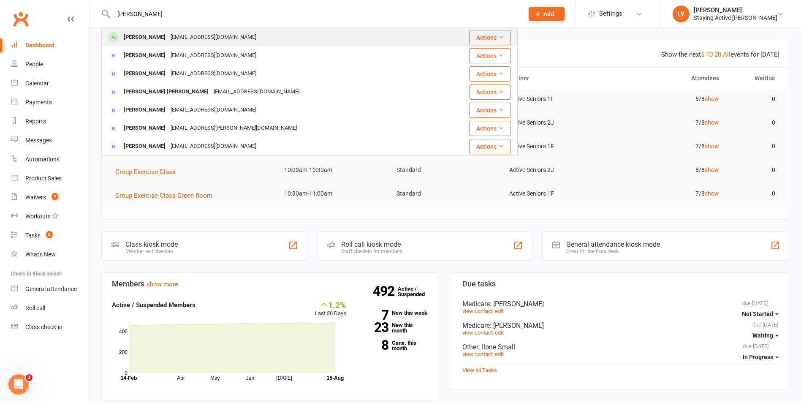
type input "glenn"
click at [197, 41] on div "gsgardner@bigpond.com" at bounding box center [213, 37] width 91 height 12
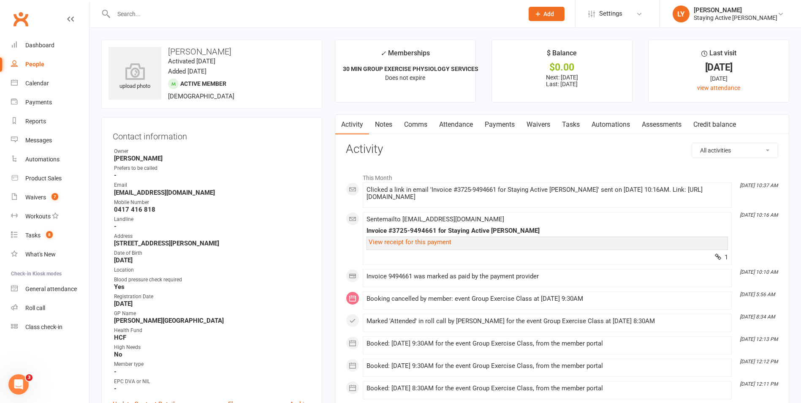
click at [501, 125] on link "Payments" at bounding box center [500, 124] width 42 height 19
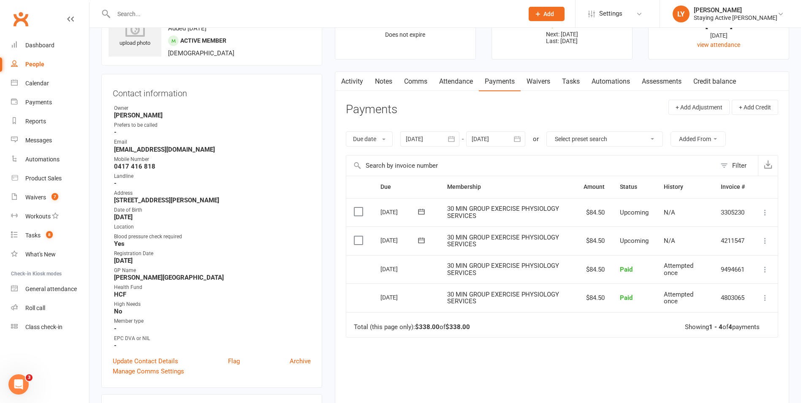
scroll to position [42, 0]
click at [432, 131] on div "Due date Due date Date paid Date failed Date settled 15 Jul 2025 July 2025 Sun …" at bounding box center [562, 140] width 432 height 32
click at [432, 142] on div at bounding box center [429, 139] width 59 height 15
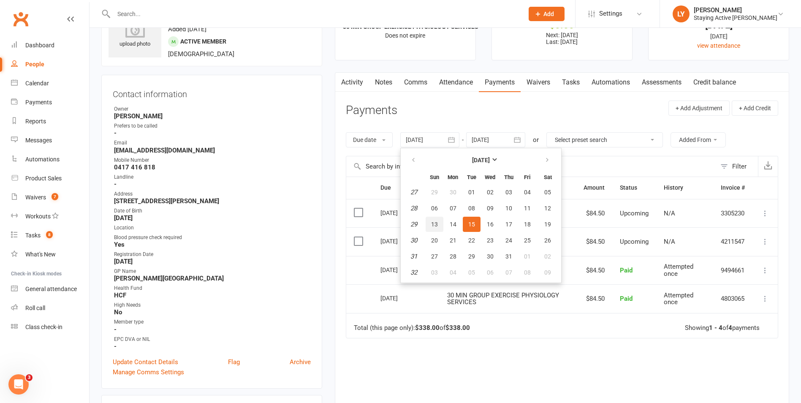
click at [435, 222] on span "13" at bounding box center [434, 224] width 7 height 7
type input "13 Jul 2025"
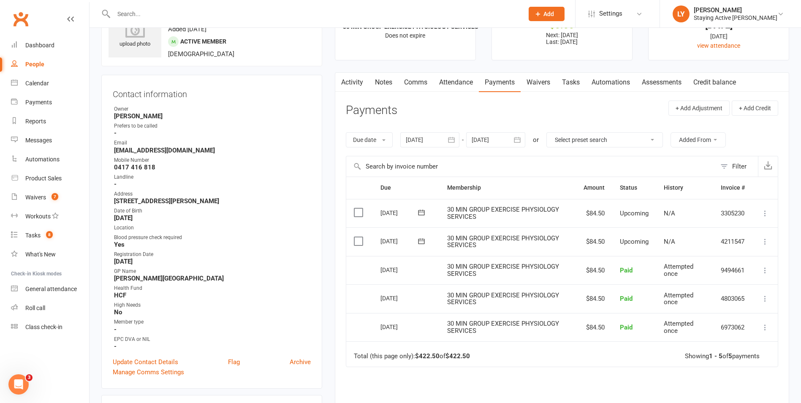
click at [464, 83] on link "Attendance" at bounding box center [456, 82] width 46 height 19
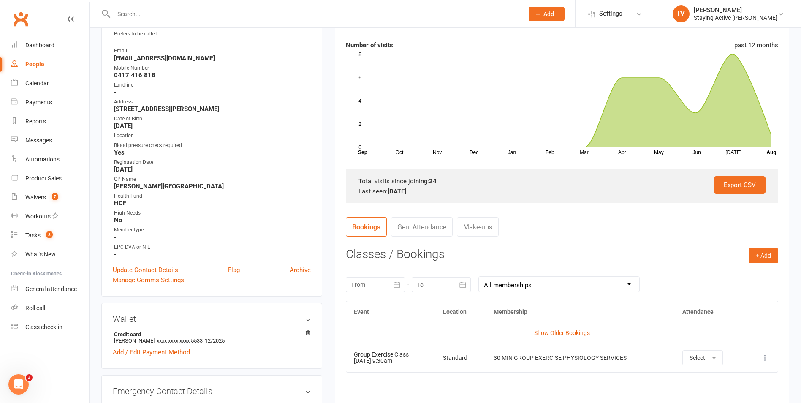
scroll to position [296, 0]
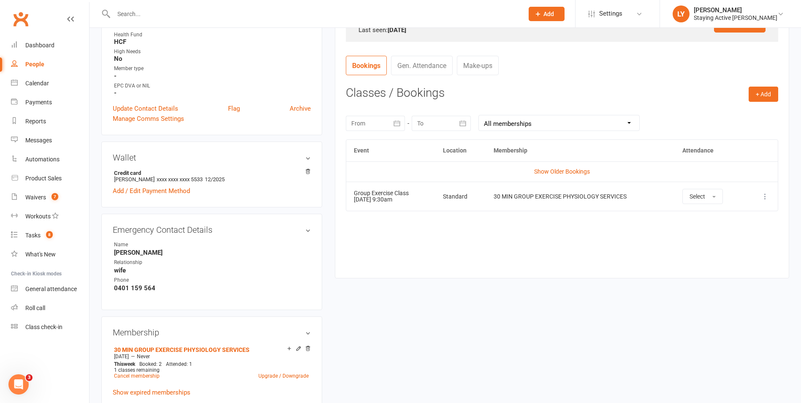
click at [377, 131] on div "August 2025 Sun Mon Tue Wed Thu Fri Sat 31 27 28 29 30 31 01 02 32 03 04 05 06 …" at bounding box center [562, 122] width 432 height 33
click at [378, 125] on div at bounding box center [375, 123] width 59 height 15
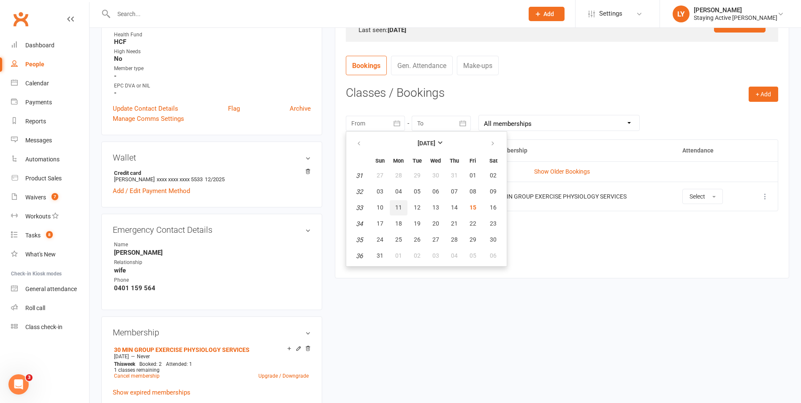
click at [391, 206] on button "11" at bounding box center [399, 207] width 18 height 15
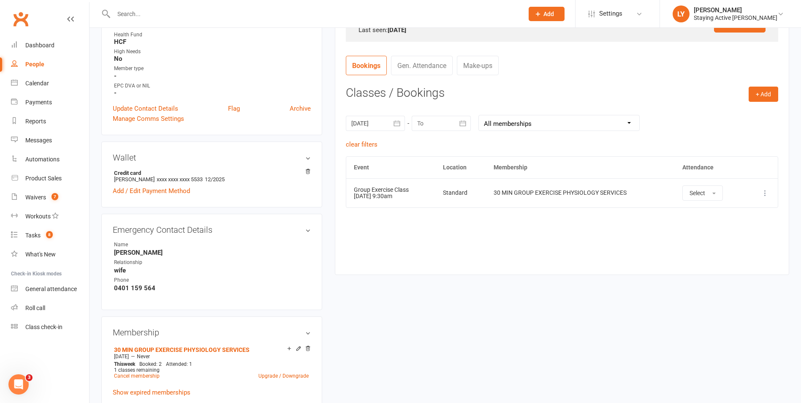
click at [369, 120] on div at bounding box center [375, 123] width 59 height 15
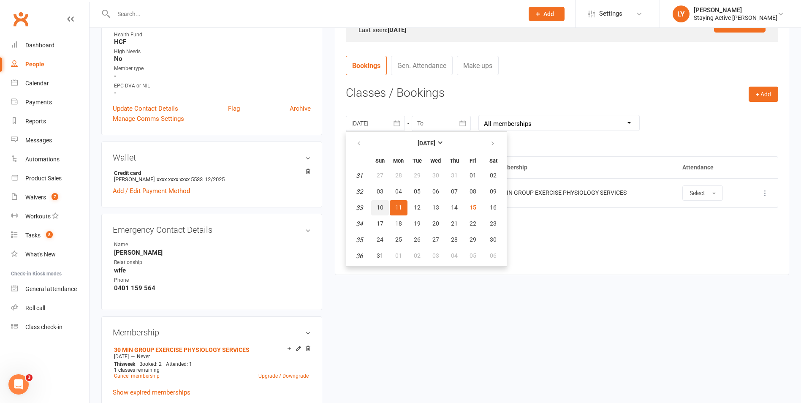
click at [383, 204] on span "10" at bounding box center [380, 207] width 7 height 7
type input "10 Aug 2025"
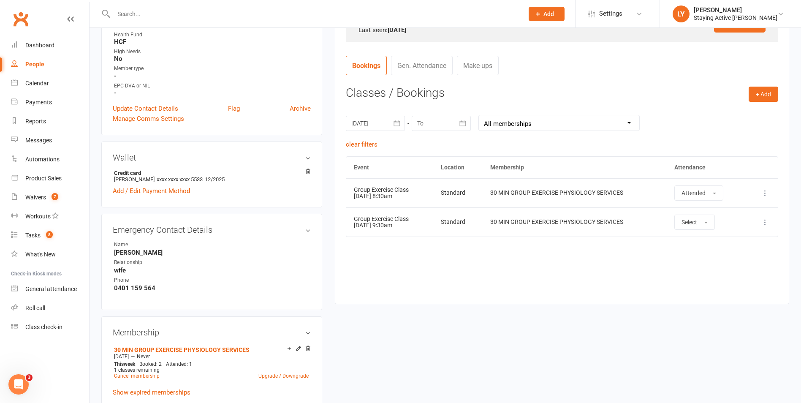
click at [426, 258] on div "Event Location Membership Attendance Show Older Bookings Group Exercise Class 1…" at bounding box center [562, 223] width 432 height 135
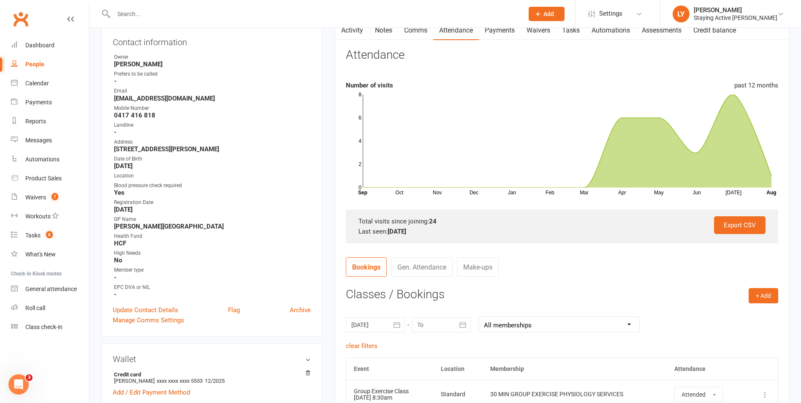
scroll to position [0, 0]
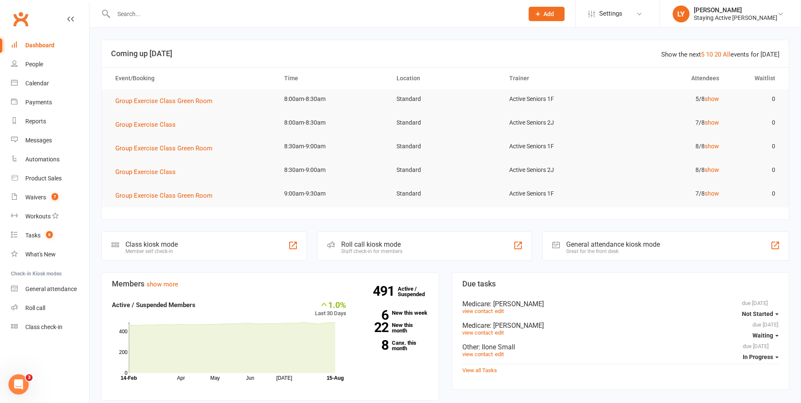
click at [350, 241] on div "Roll call kiosk mode" at bounding box center [371, 244] width 61 height 8
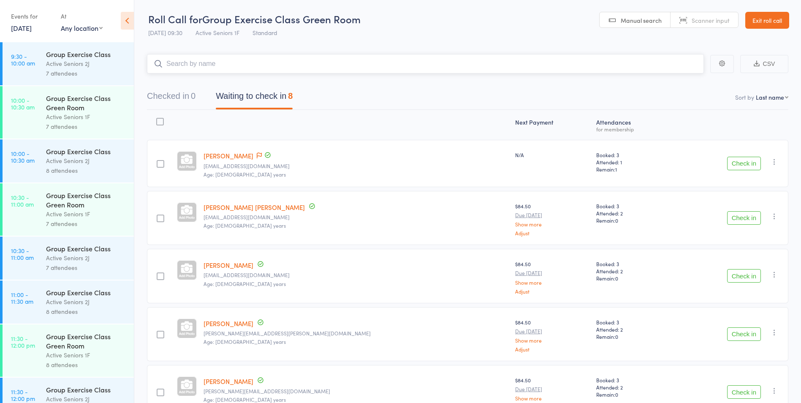
scroll to position [465, 0]
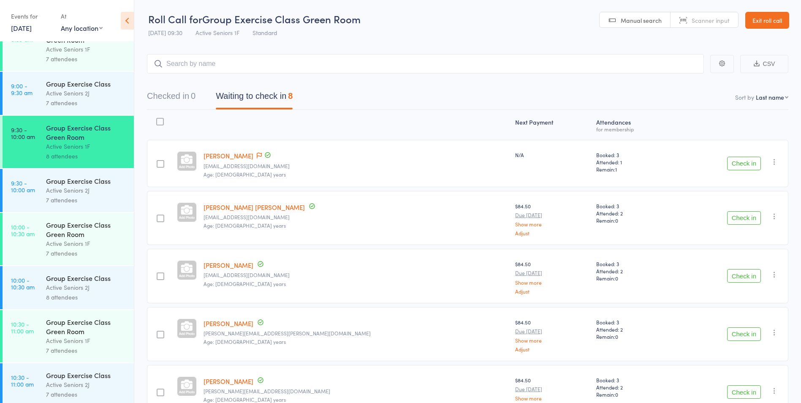
click at [77, 193] on div "Active Seniors 2J" at bounding box center [86, 190] width 81 height 10
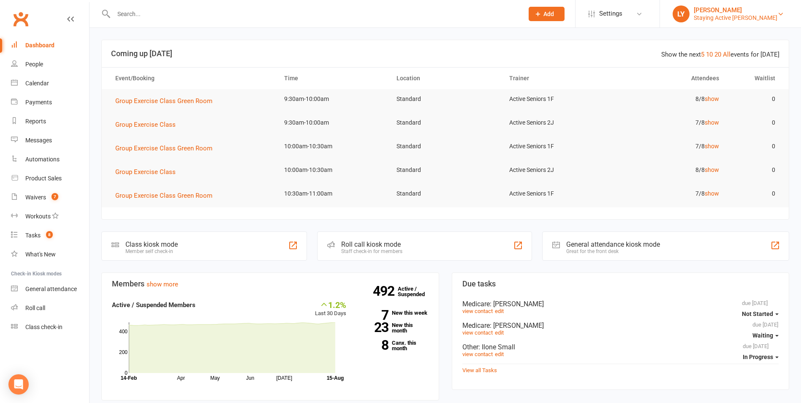
click at [756, 15] on div "Staying Active [PERSON_NAME]" at bounding box center [736, 18] width 84 height 8
click at [140, 18] on input "text" at bounding box center [314, 14] width 407 height 12
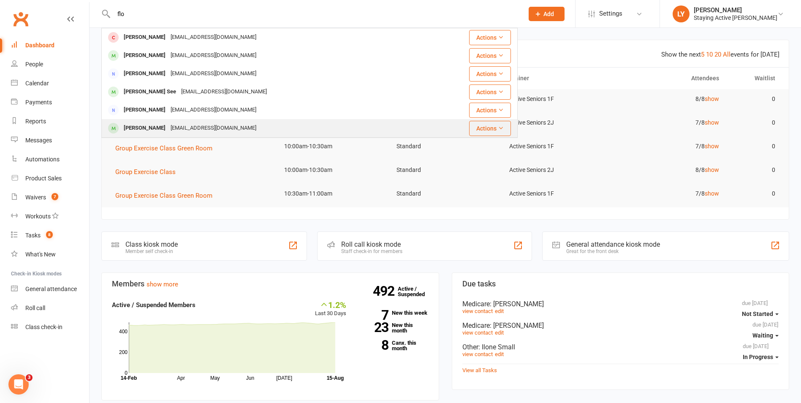
type input "flo"
click at [147, 132] on div "Florence Stewart" at bounding box center [144, 128] width 47 height 12
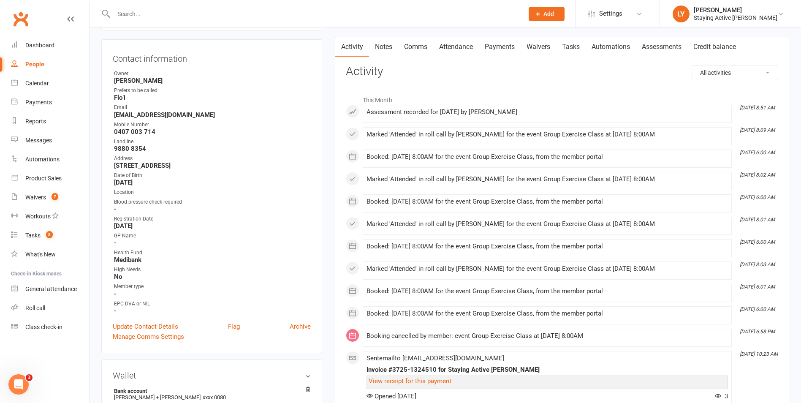
scroll to position [84, 0]
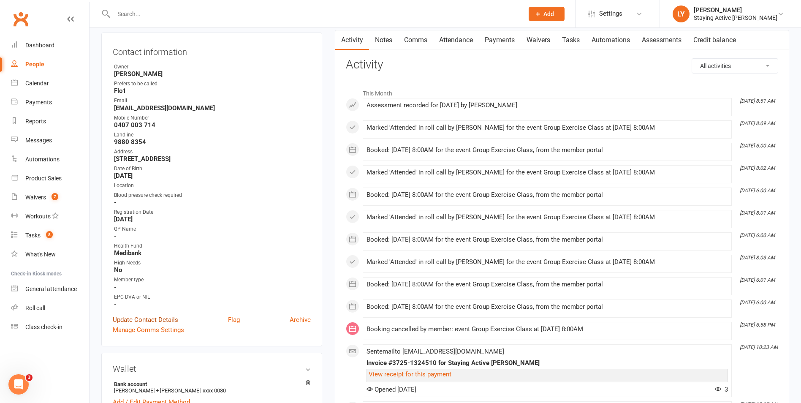
click at [133, 317] on link "Update Contact Details" at bounding box center [145, 320] width 65 height 10
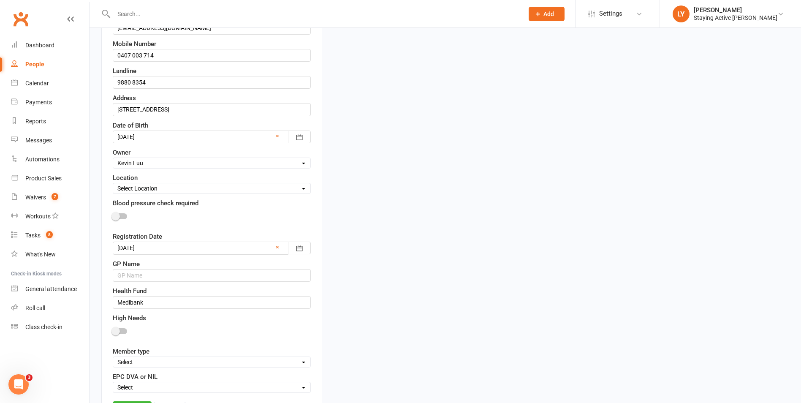
scroll to position [209, 0]
click at [179, 169] on select "Select Owner Active Seniors 1F [PERSON_NAME] [PERSON_NAME] [PERSON_NAME] [PERSO…" at bounding box center [211, 165] width 197 height 9
select select "7"
click at [113, 161] on select "Select Owner Active Seniors 1F [PERSON_NAME] [PERSON_NAME] [PERSON_NAME] [PERSO…" at bounding box center [211, 165] width 197 height 9
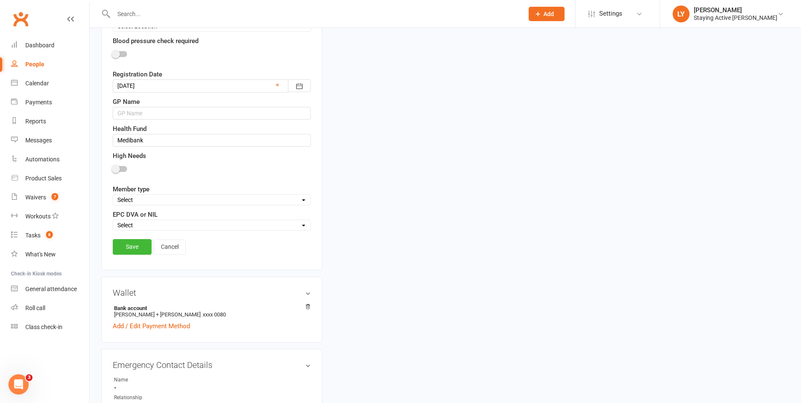
scroll to position [378, 0]
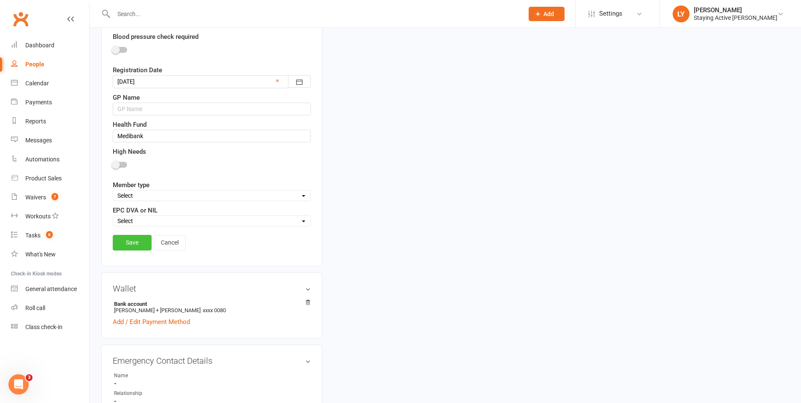
click at [127, 246] on link "Save" at bounding box center [132, 242] width 39 height 15
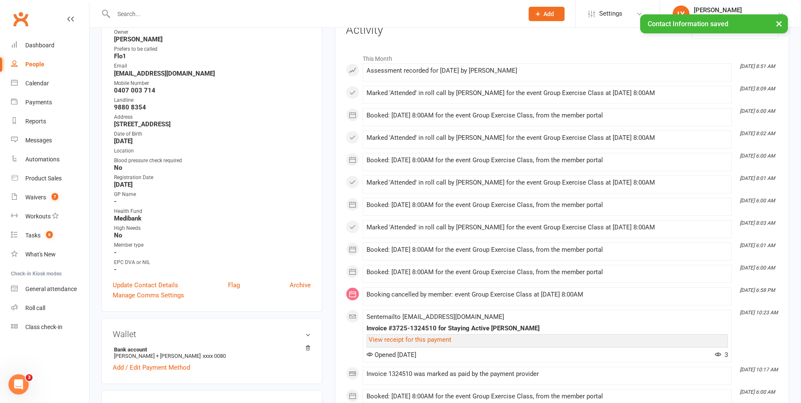
scroll to position [127, 0]
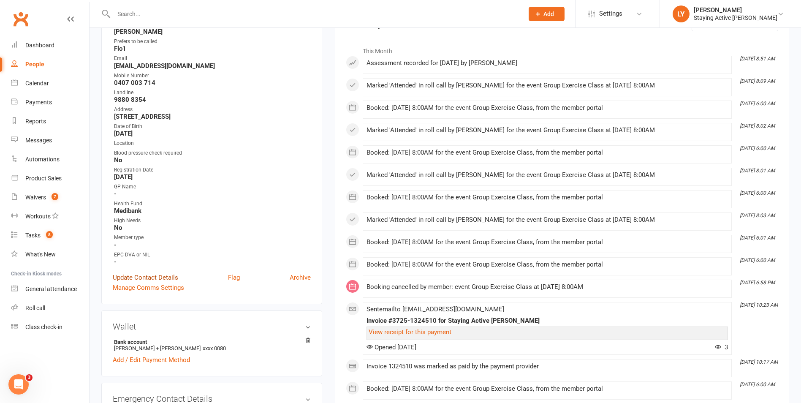
click at [141, 273] on link "Update Contact Details" at bounding box center [145, 277] width 65 height 10
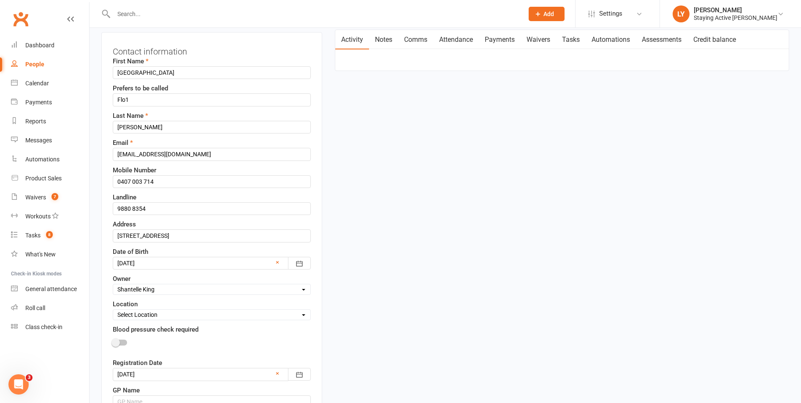
scroll to position [40, 0]
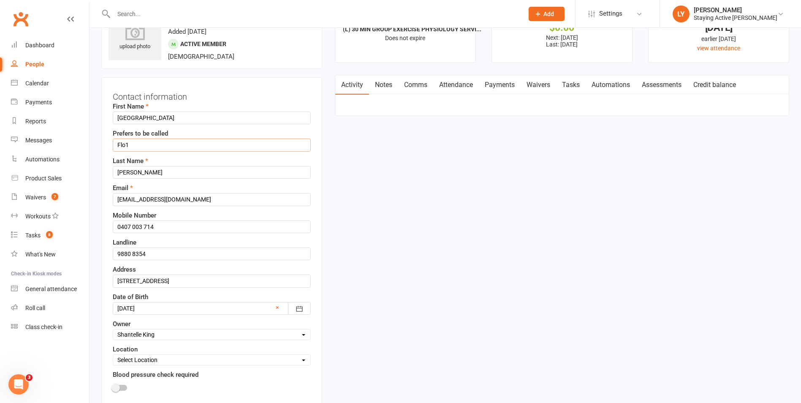
click at [138, 146] on input "Flo1" at bounding box center [212, 145] width 198 height 13
type input "Flo"
click at [147, 133] on label "Prefers to be called" at bounding box center [140, 133] width 55 height 10
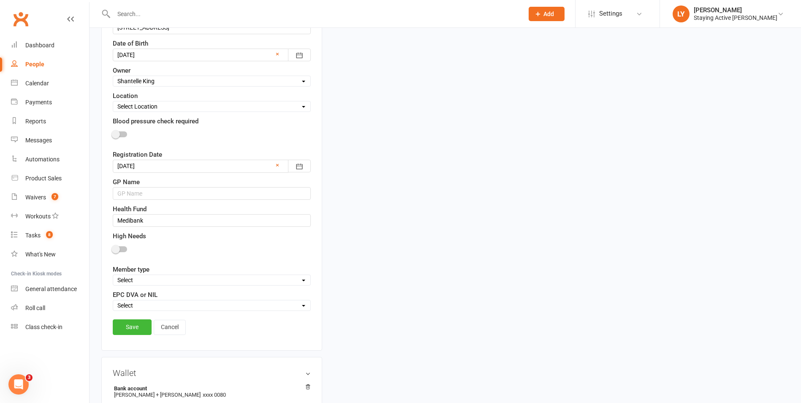
scroll to position [335, 0]
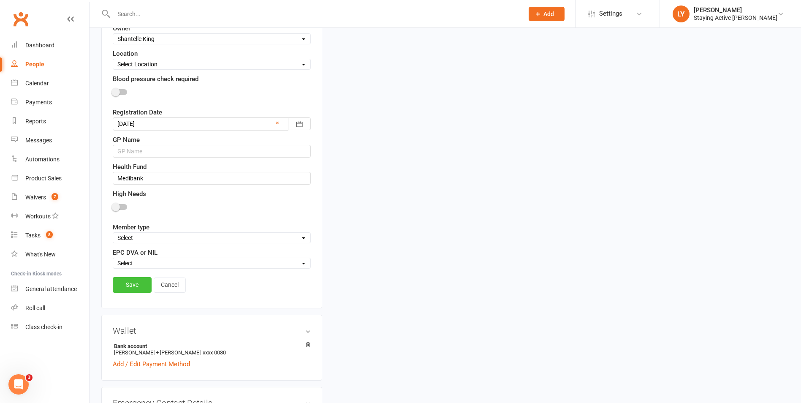
click at [125, 287] on link "Save" at bounding box center [132, 284] width 39 height 15
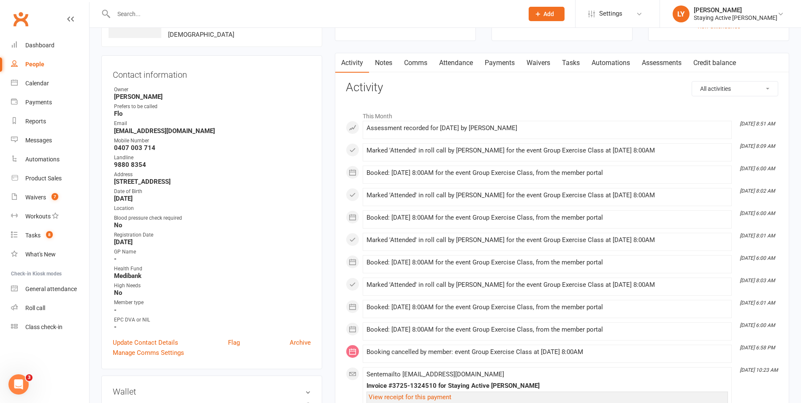
scroll to position [82, 0]
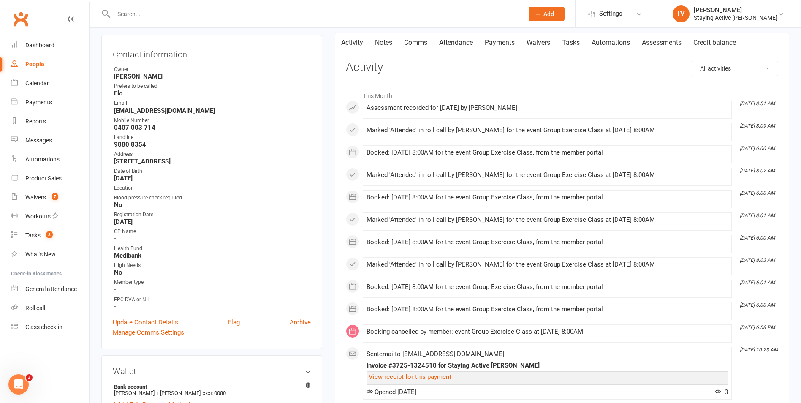
click at [655, 39] on link "Assessments" at bounding box center [662, 42] width 52 height 19
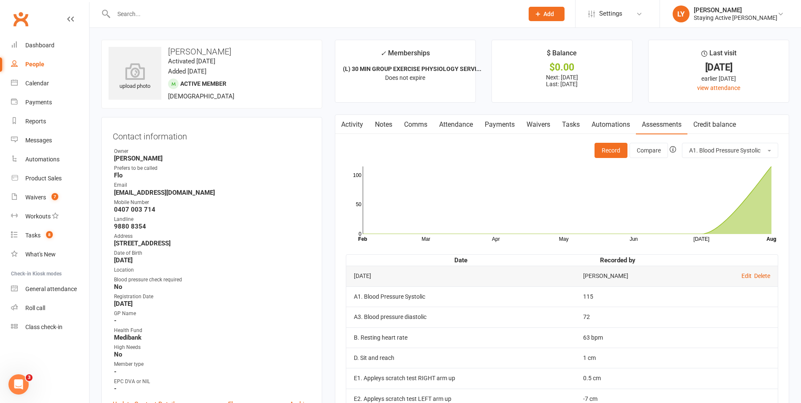
click at [356, 128] on link "Activity" at bounding box center [352, 124] width 34 height 19
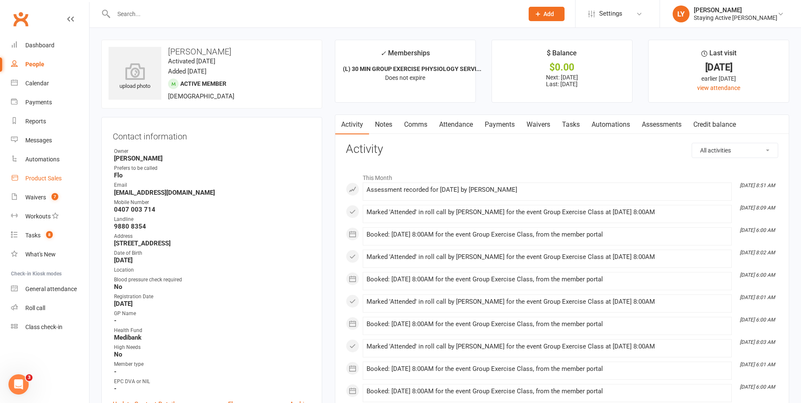
click at [36, 177] on div "Product Sales" at bounding box center [43, 178] width 36 height 7
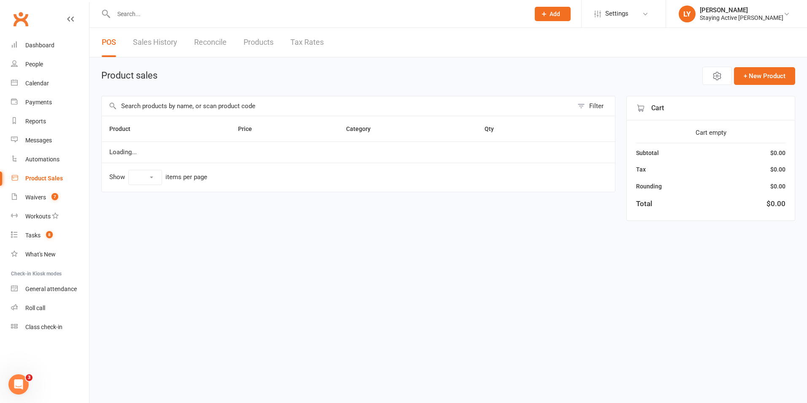
select select "10"
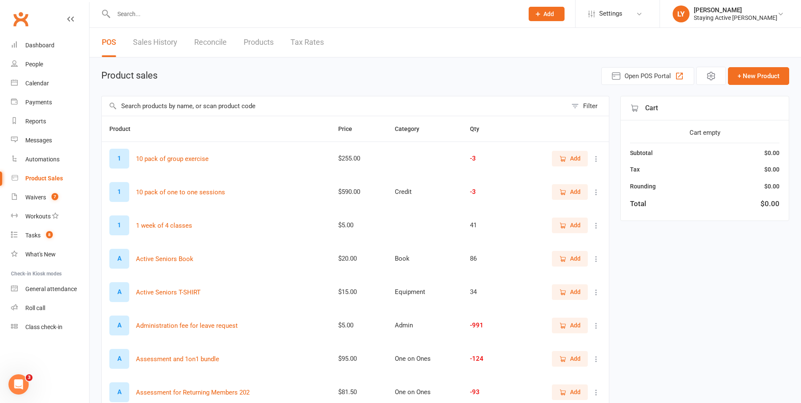
click at [213, 106] on input "text" at bounding box center [334, 105] width 465 height 19
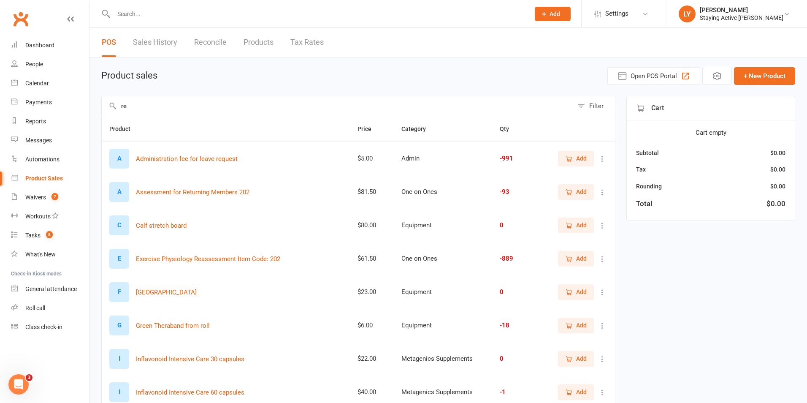
type input "r"
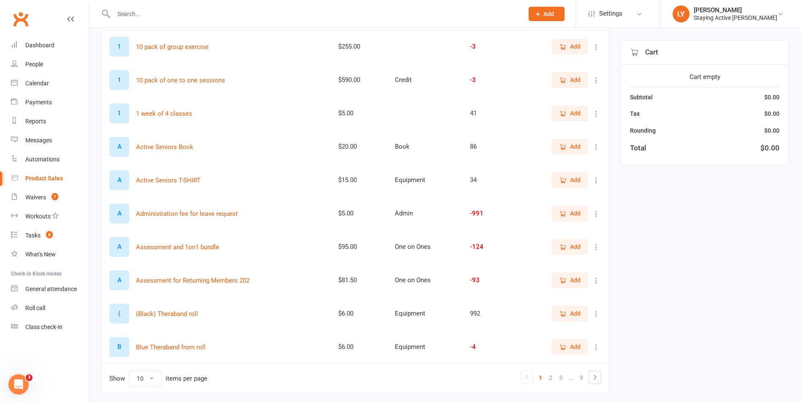
scroll to position [127, 0]
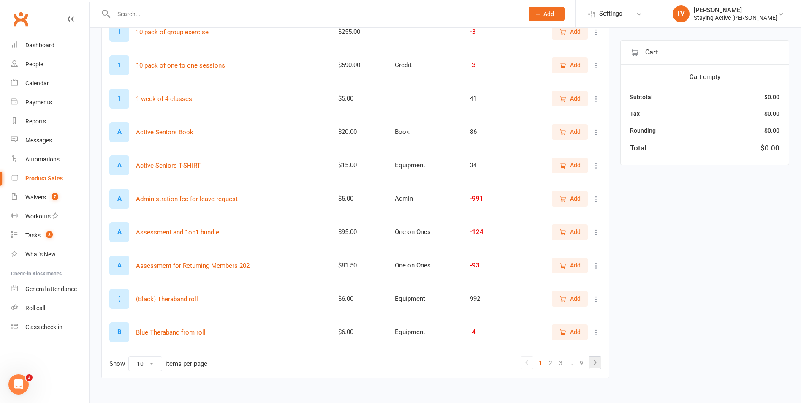
click at [596, 362] on icon at bounding box center [595, 362] width 10 height 10
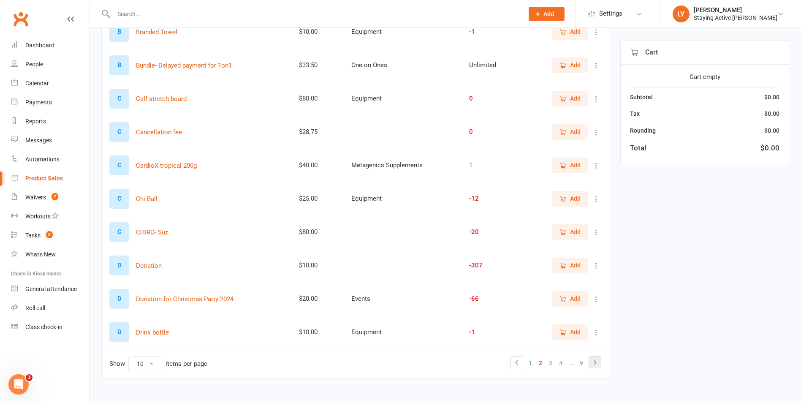
click at [598, 367] on icon at bounding box center [595, 362] width 10 height 10
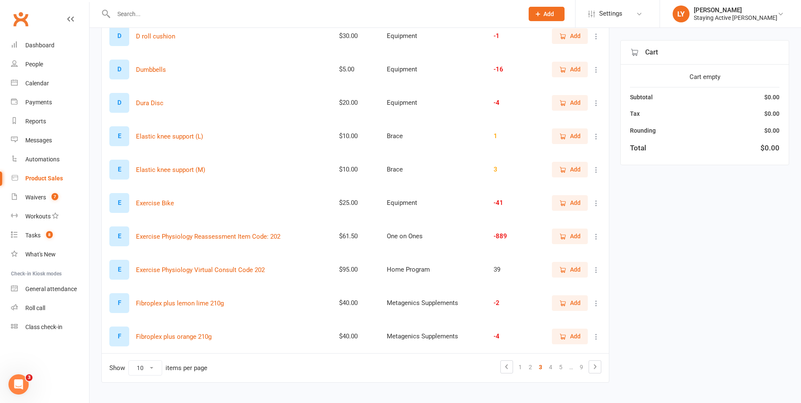
scroll to position [138, 0]
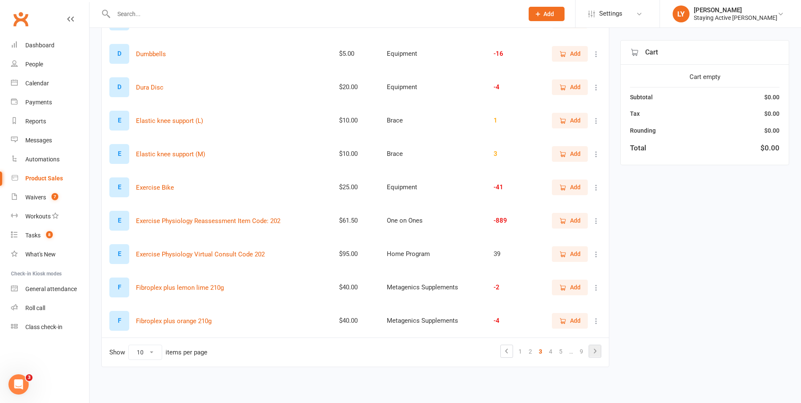
click at [599, 353] on icon at bounding box center [595, 351] width 10 height 10
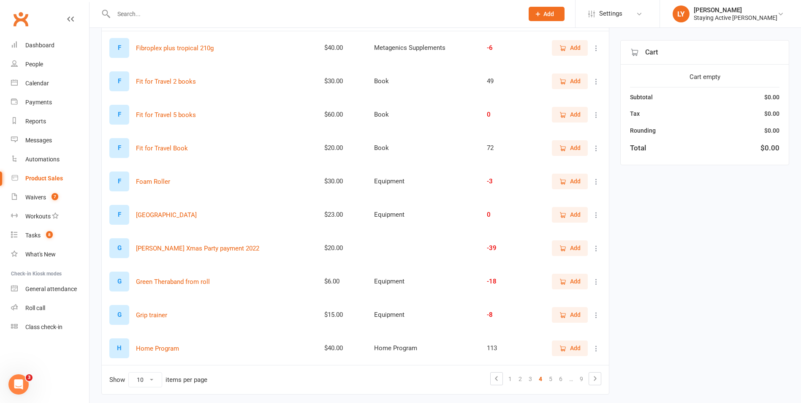
scroll to position [96, 0]
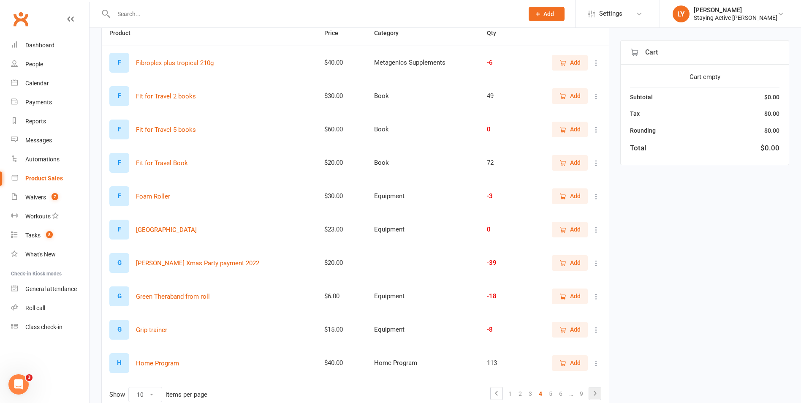
click at [595, 395] on icon at bounding box center [595, 393] width 10 height 10
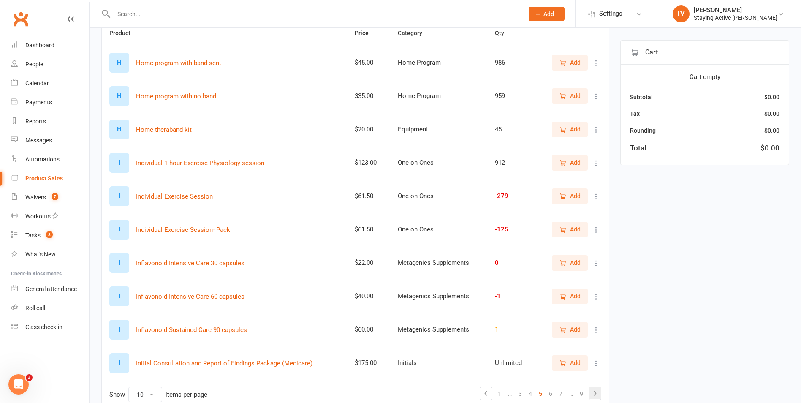
click at [595, 393] on icon at bounding box center [595, 393] width 10 height 10
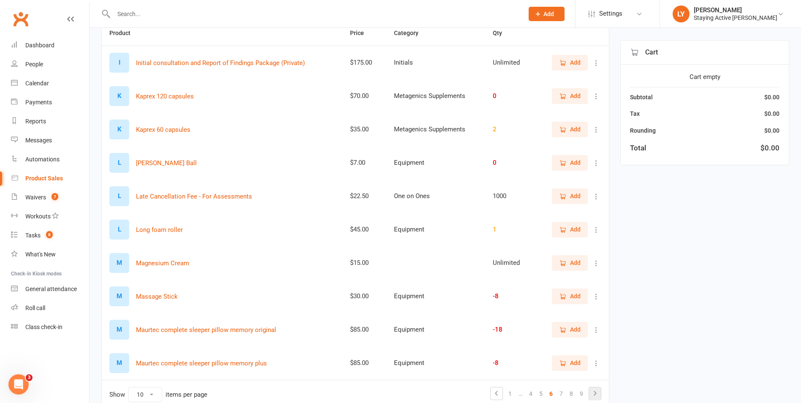
click at [595, 393] on icon at bounding box center [595, 393] width 3 height 5
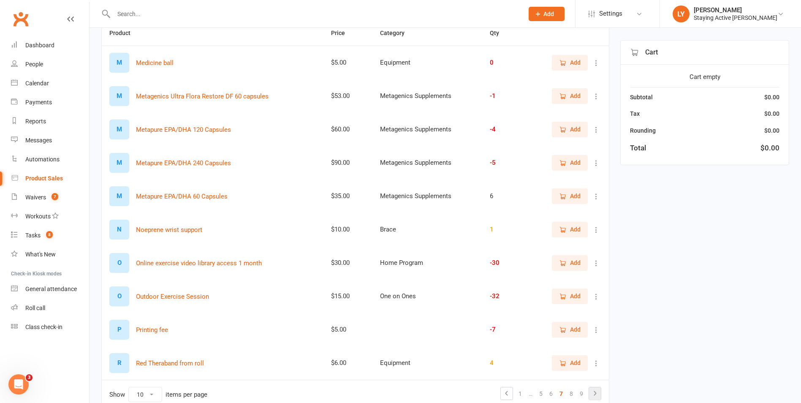
click at [595, 393] on icon at bounding box center [595, 393] width 3 height 5
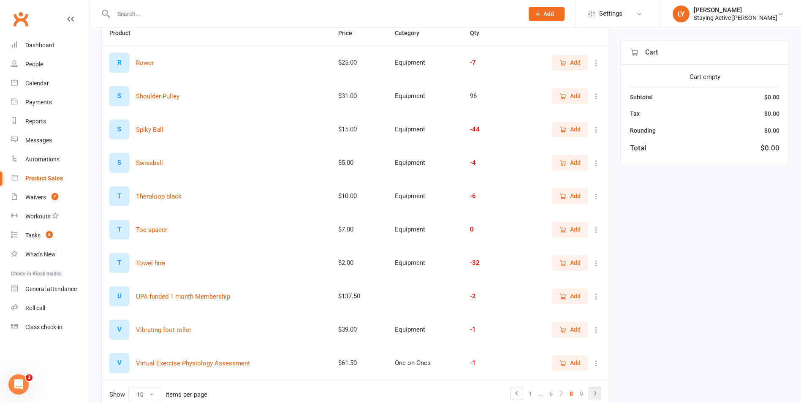
click at [595, 393] on icon at bounding box center [595, 393] width 3 height 5
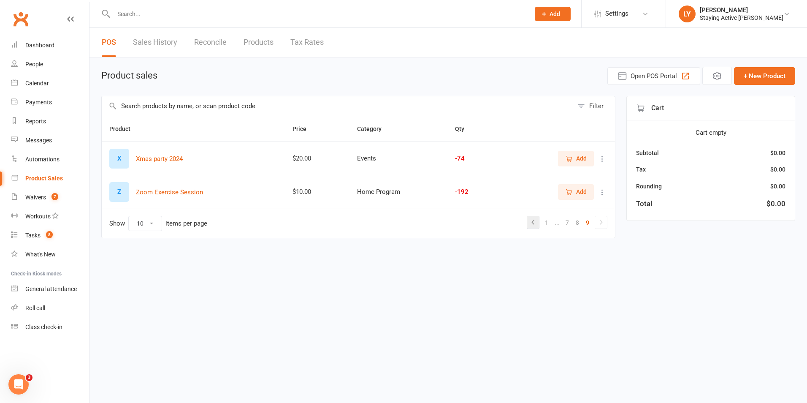
click at [535, 225] on icon at bounding box center [533, 222] width 10 height 10
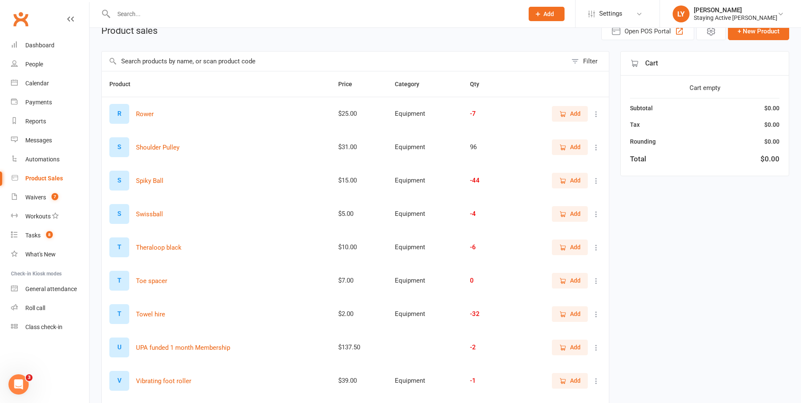
scroll to position [127, 0]
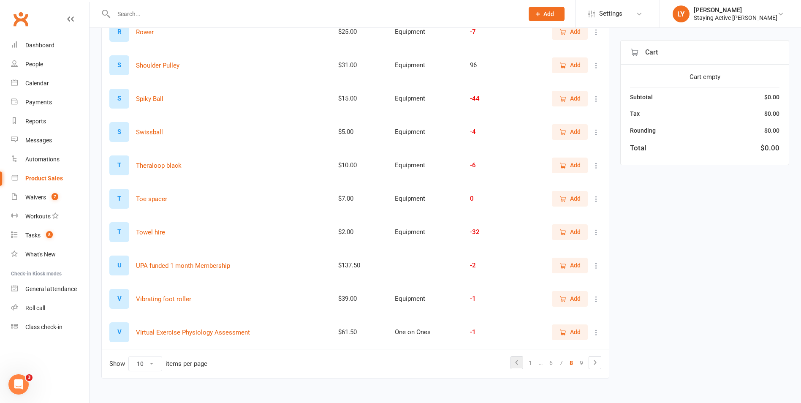
click at [519, 362] on icon at bounding box center [517, 362] width 10 height 10
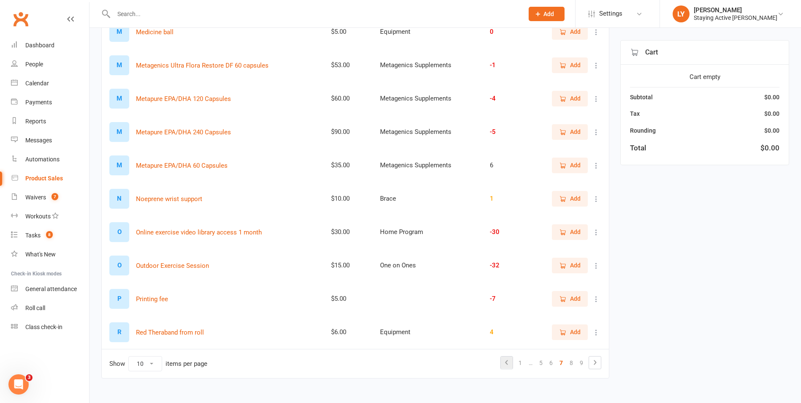
click at [513, 363] on link at bounding box center [507, 362] width 12 height 12
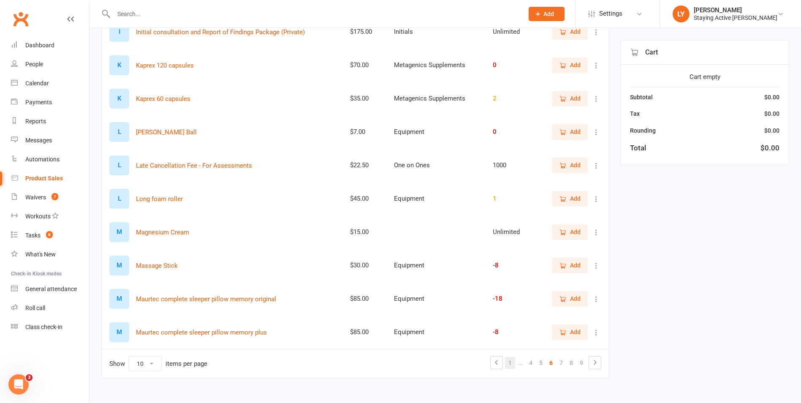
click at [507, 362] on link "1" at bounding box center [510, 363] width 10 height 12
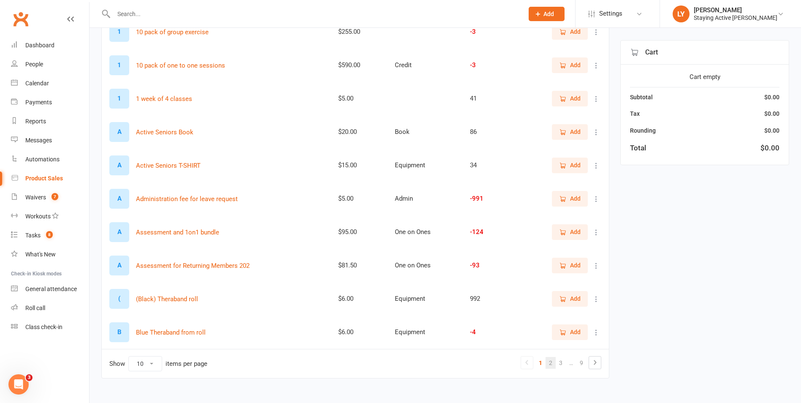
click at [550, 365] on link "2" at bounding box center [551, 363] width 10 height 12
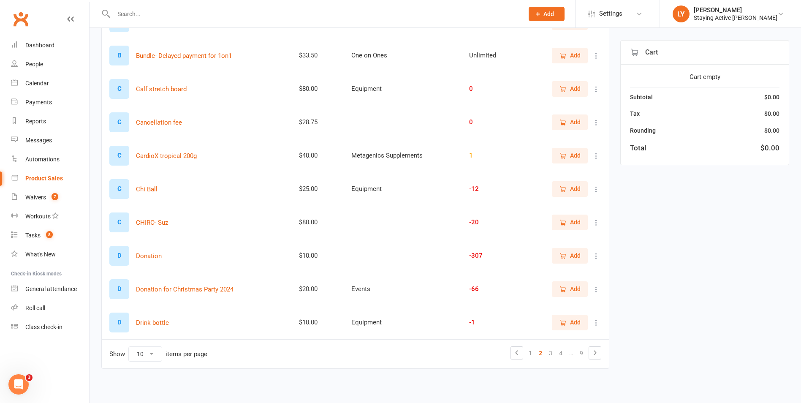
scroll to position [138, 0]
click at [551, 356] on link "3" at bounding box center [551, 351] width 10 height 12
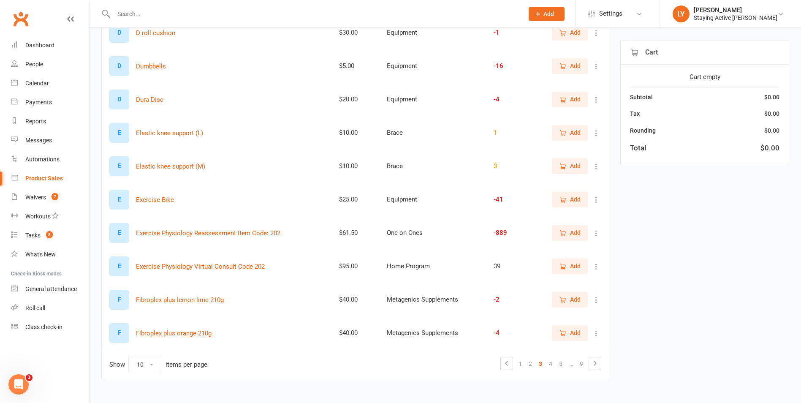
scroll to position [127, 0]
click at [564, 233] on icon "button" at bounding box center [562, 231] width 5 height 5
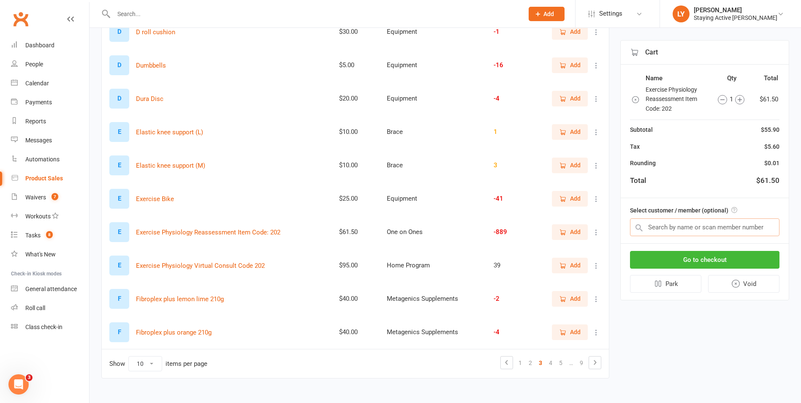
click at [649, 225] on input "text" at bounding box center [704, 227] width 149 height 18
type input "flo"
click at [660, 227] on input "text" at bounding box center [704, 227] width 149 height 18
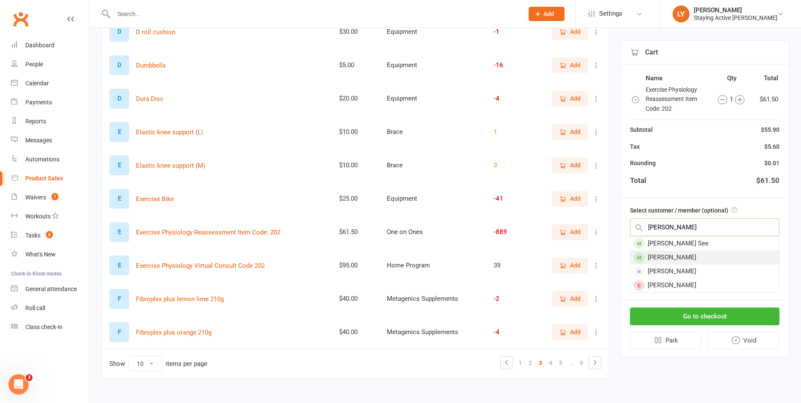
type input "floren"
click at [661, 259] on div "Florence Stewart" at bounding box center [704, 257] width 149 height 14
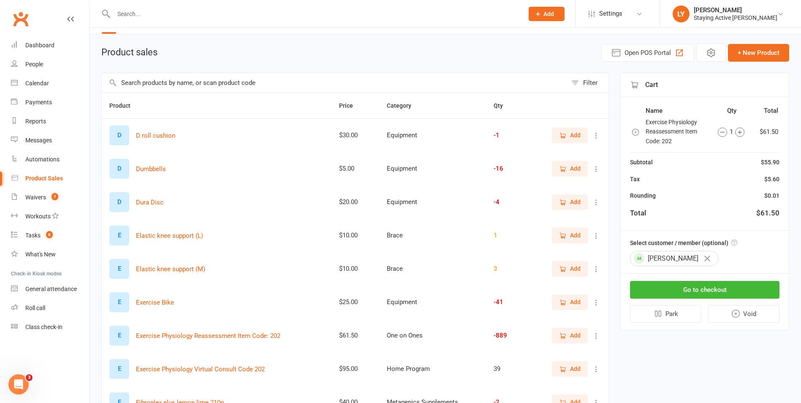
scroll to position [42, 0]
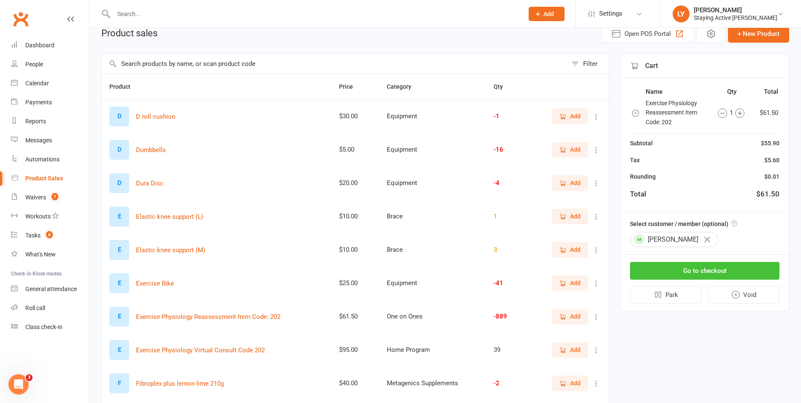
click at [671, 274] on button "Go to checkout" at bounding box center [704, 271] width 149 height 18
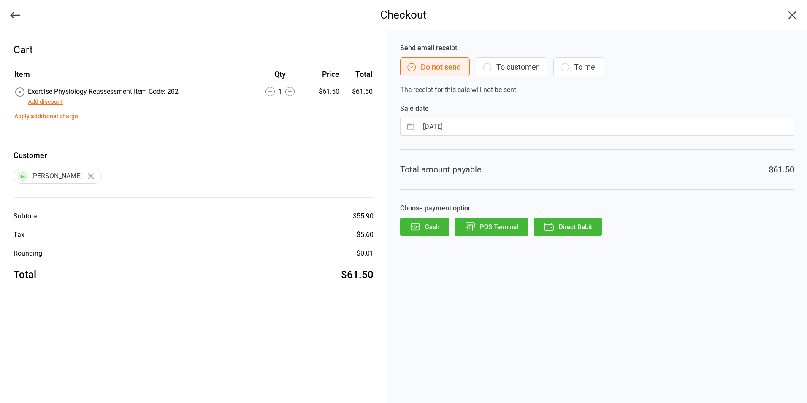
click at [506, 67] on button "To customer" at bounding box center [512, 66] width 72 height 19
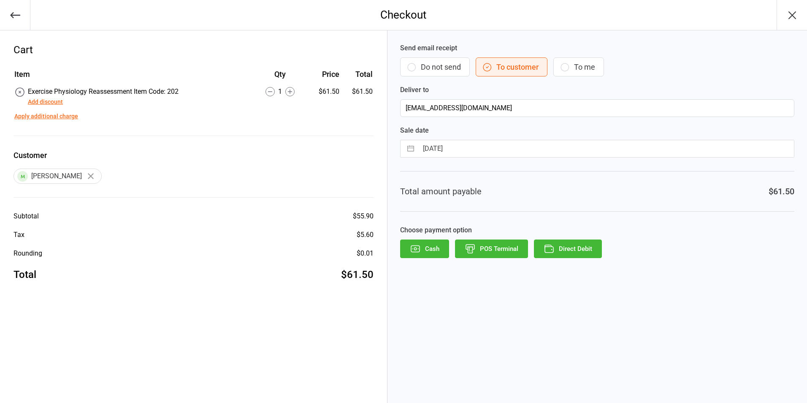
click at [568, 252] on button "Direct Debit" at bounding box center [568, 248] width 68 height 19
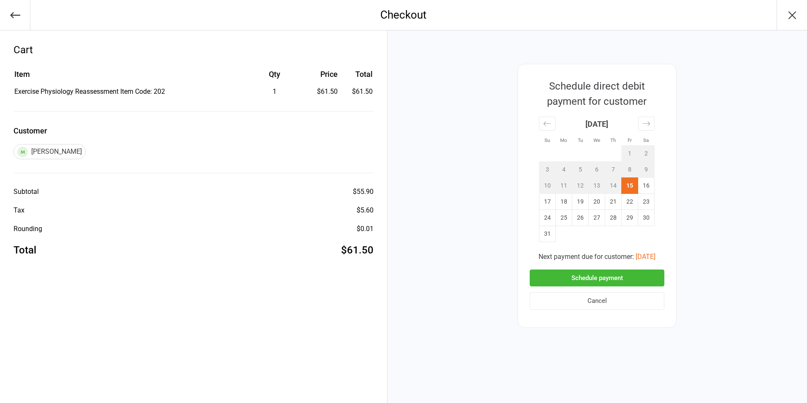
click at [626, 185] on td "15" at bounding box center [630, 185] width 16 height 16
click at [592, 275] on button "Schedule payment" at bounding box center [597, 277] width 135 height 17
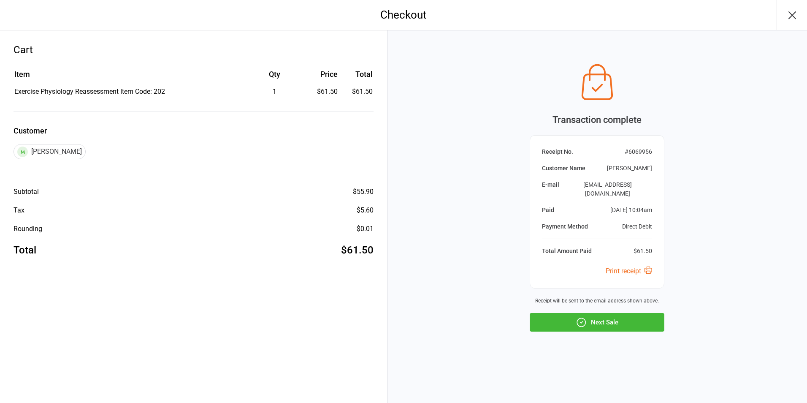
click at [789, 15] on icon "button" at bounding box center [793, 15] width 14 height 14
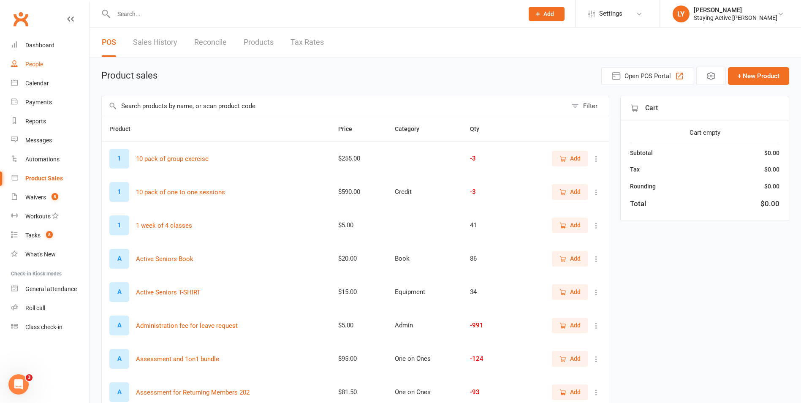
click at [28, 71] on link "People" at bounding box center [50, 64] width 78 height 19
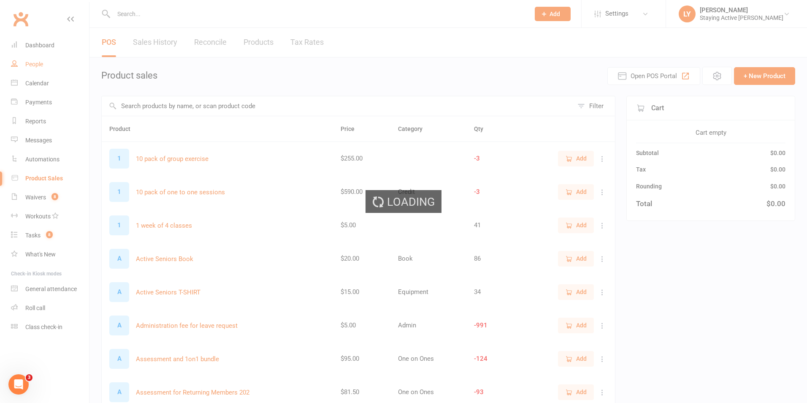
select select "100"
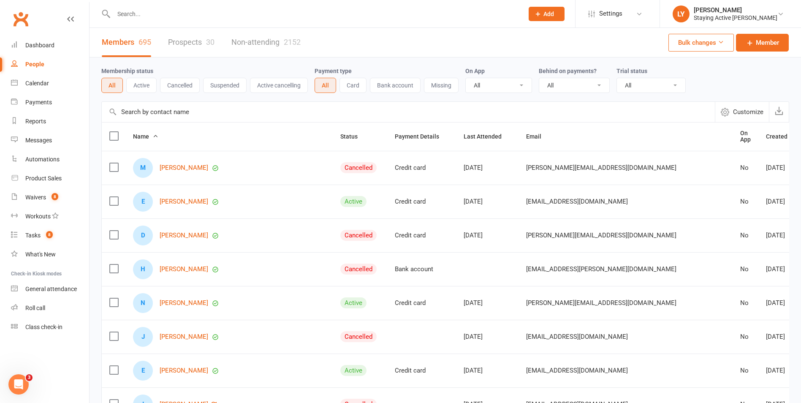
click at [197, 19] on input "text" at bounding box center [314, 14] width 407 height 12
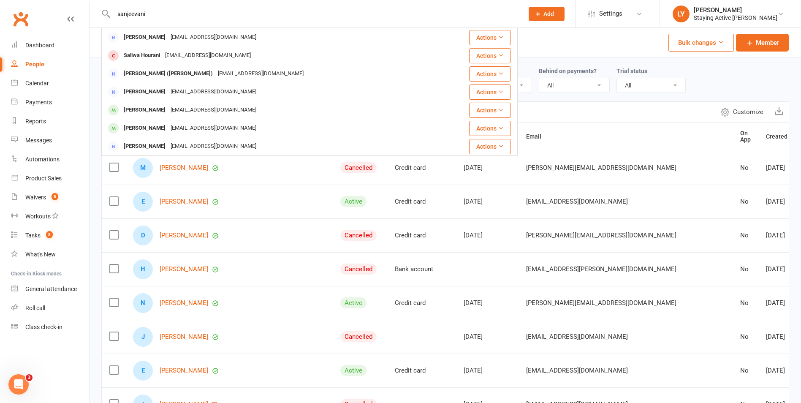
type input "sanjeevani"
click at [220, 22] on div "[PERSON_NAME] [EMAIL_ADDRESS][DOMAIN_NAME] Actions Sallwa [PERSON_NAME] [PERSON…" at bounding box center [309, 13] width 416 height 27
click at [95, 31] on div "Members 695 Prospects 30 Non-attending 2152" at bounding box center [201, 42] width 223 height 29
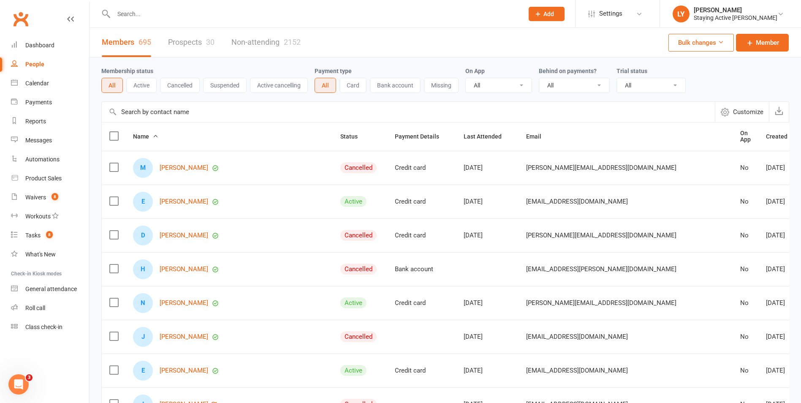
click at [542, 16] on icon at bounding box center [538, 14] width 8 height 8
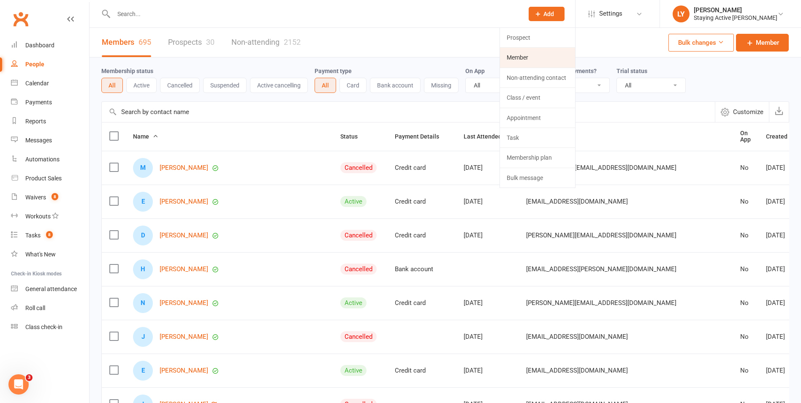
click at [545, 59] on link "Member" at bounding box center [537, 57] width 75 height 19
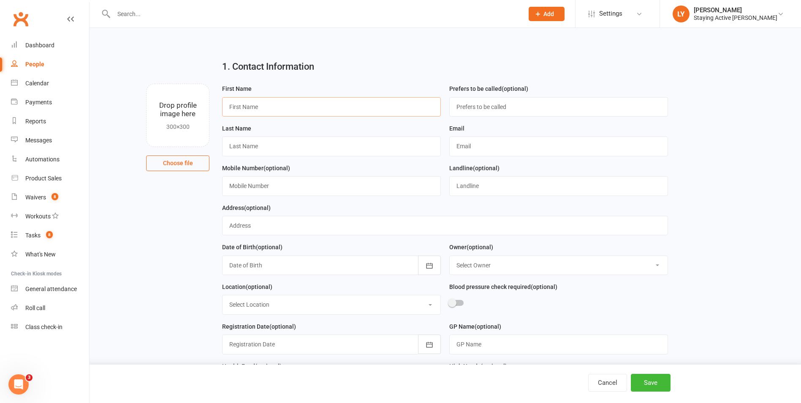
click at [309, 114] on input "text" at bounding box center [331, 106] width 219 height 19
click at [306, 110] on input "text" at bounding box center [331, 106] width 219 height 19
click at [305, 95] on div "First Name" at bounding box center [331, 100] width 219 height 33
click at [127, 12] on input "text" at bounding box center [314, 14] width 407 height 12
click at [155, 20] on div at bounding box center [309, 13] width 416 height 27
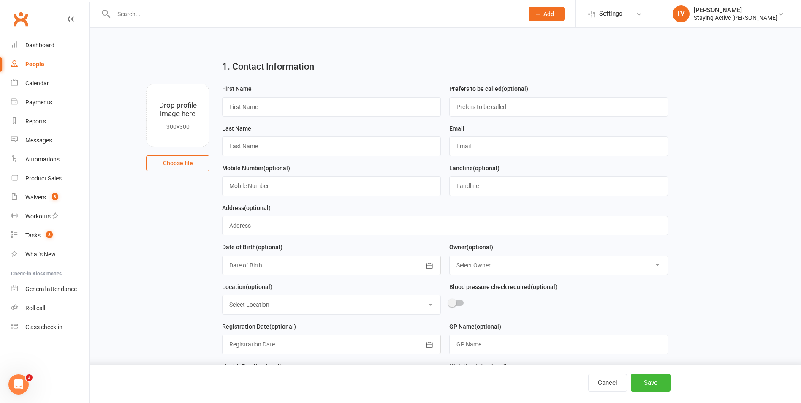
click at [141, 16] on input "text" at bounding box center [314, 14] width 407 height 12
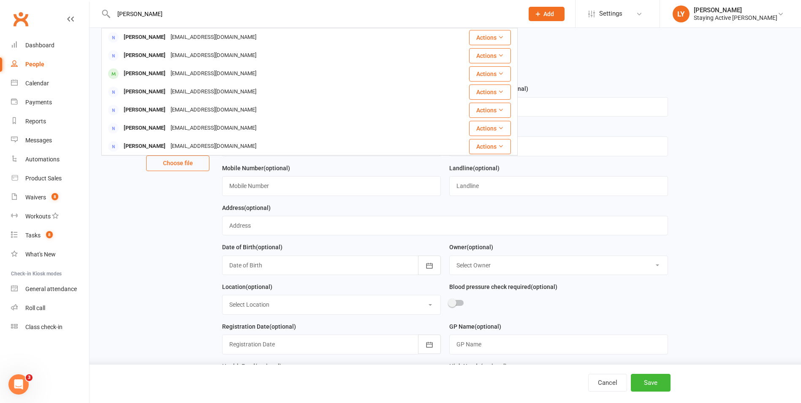
type input "[PERSON_NAME]"
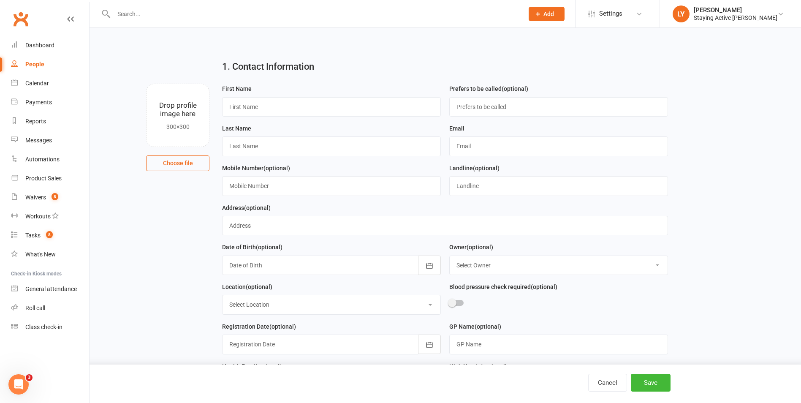
click at [601, 392] on div "Cancel Save" at bounding box center [400, 383] width 801 height 38
click at [602, 387] on button "Cancel" at bounding box center [607, 383] width 39 height 18
select select "100"
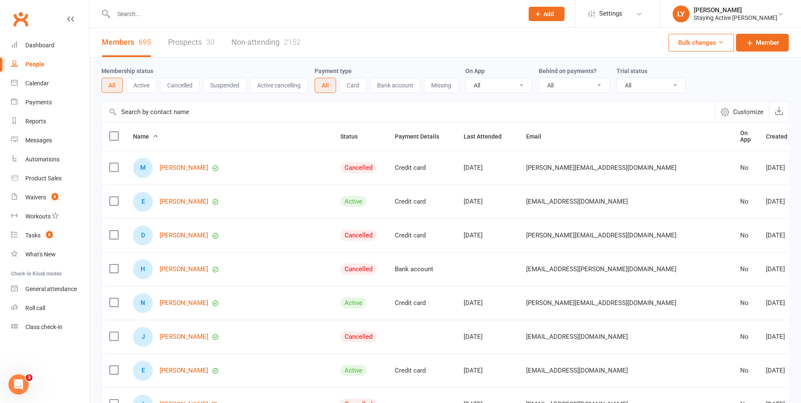
click at [265, 14] on input "text" at bounding box center [314, 14] width 407 height 12
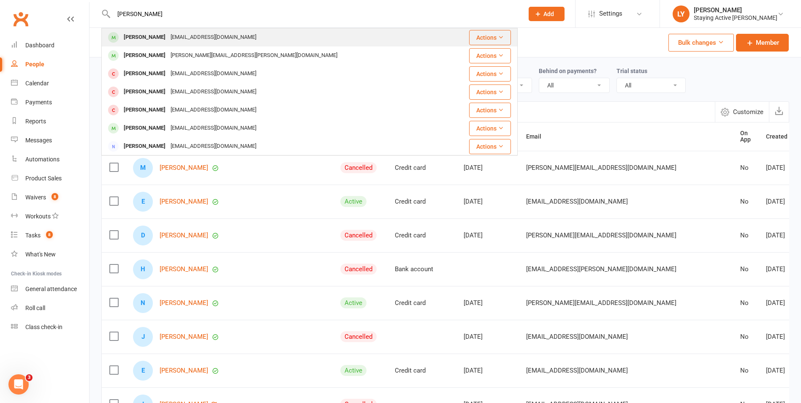
type input "[PERSON_NAME]"
click at [193, 33] on div "[EMAIL_ADDRESS][DOMAIN_NAME]" at bounding box center [213, 37] width 91 height 12
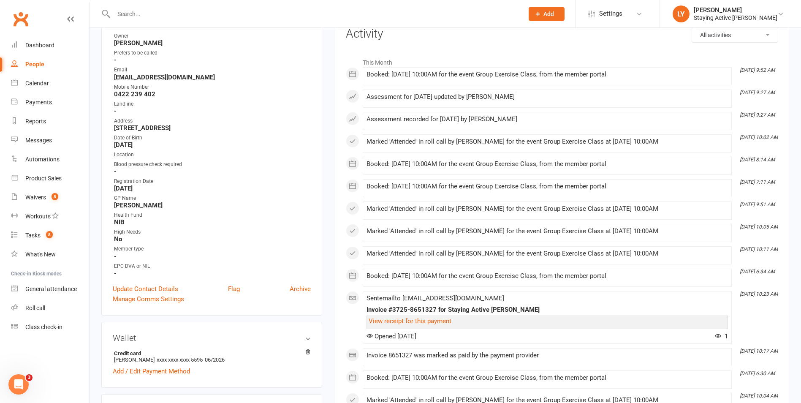
scroll to position [169, 0]
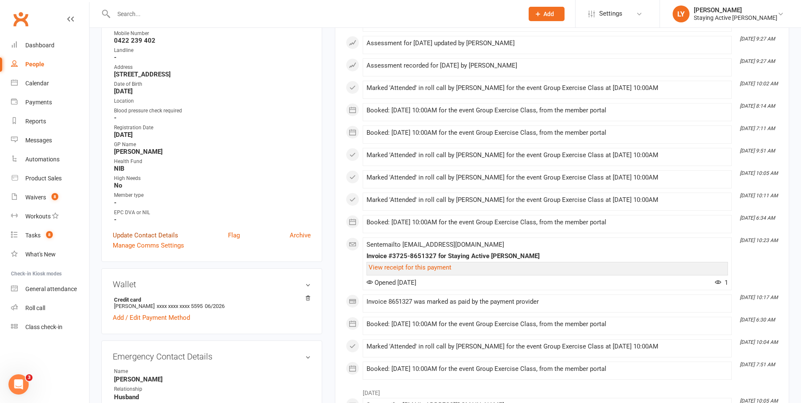
click at [151, 234] on link "Update Contact Details" at bounding box center [145, 235] width 65 height 10
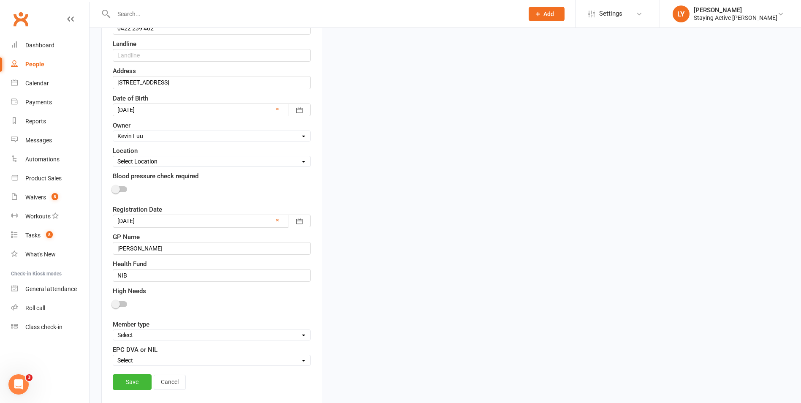
scroll to position [251, 0]
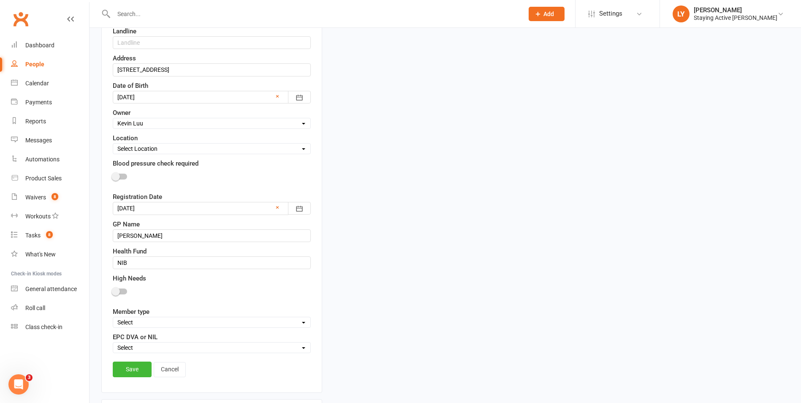
click at [167, 128] on select "Select Owner Active Seniors 1F [PERSON_NAME] [PERSON_NAME] [PERSON_NAME] [PERSO…" at bounding box center [211, 123] width 197 height 9
select select "7"
click at [113, 119] on select "Select Owner Active Seniors 1F [PERSON_NAME] [PERSON_NAME] [PERSON_NAME] [PERSO…" at bounding box center [211, 123] width 197 height 9
click at [213, 165] on div "Blood pressure check required" at bounding box center [212, 172] width 198 height 29
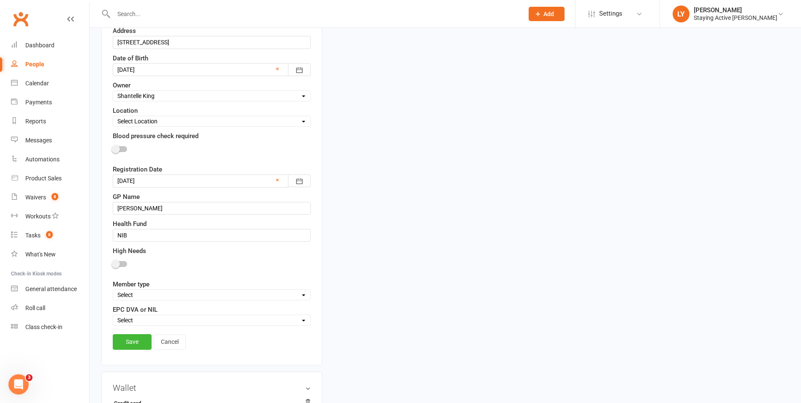
scroll to position [293, 0]
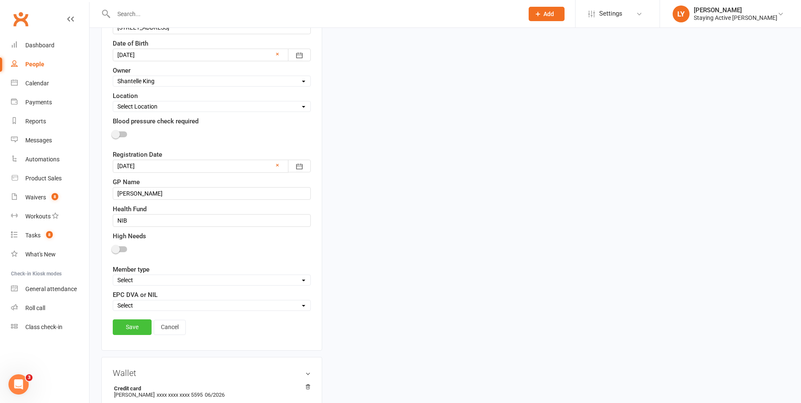
click at [132, 325] on link "Save" at bounding box center [132, 326] width 39 height 15
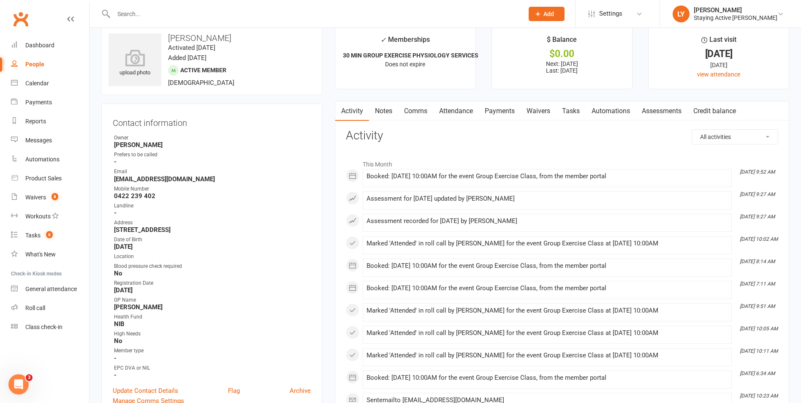
scroll to position [0, 0]
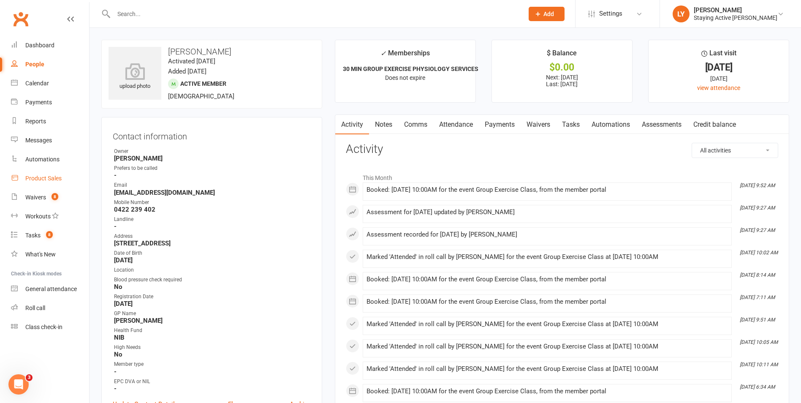
click at [34, 184] on link "Product Sales" at bounding box center [50, 178] width 78 height 19
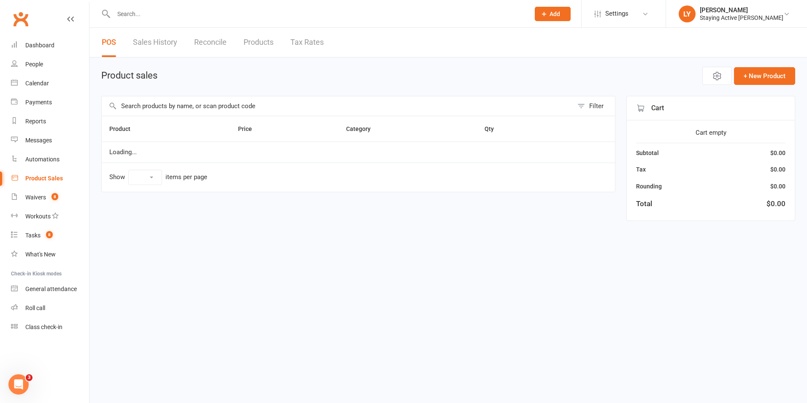
select select "10"
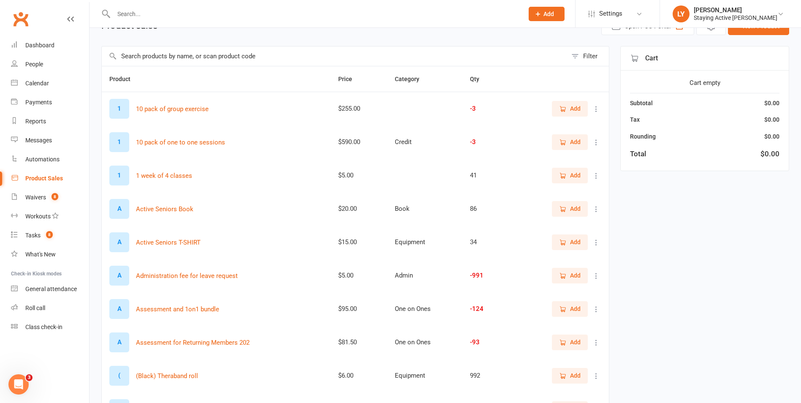
scroll to position [138, 0]
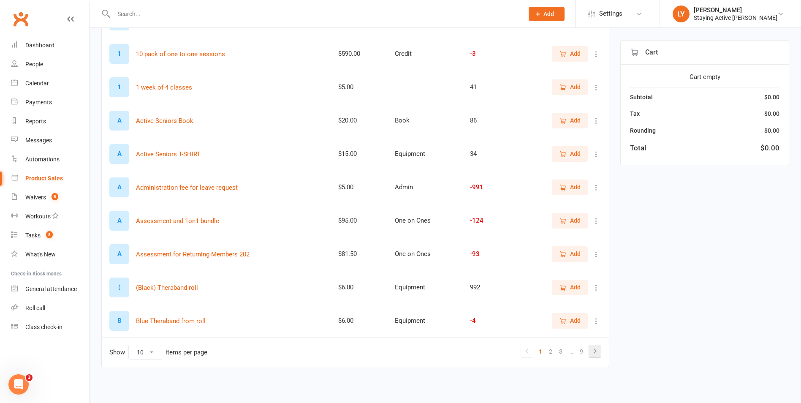
click at [592, 347] on icon at bounding box center [595, 351] width 10 height 10
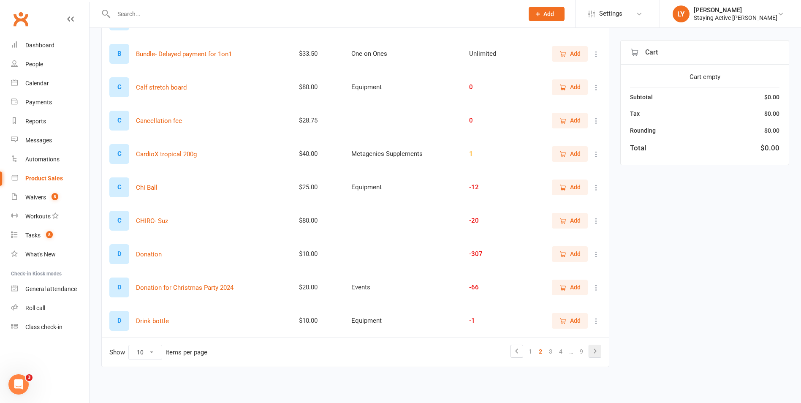
click at [595, 355] on icon at bounding box center [595, 351] width 10 height 10
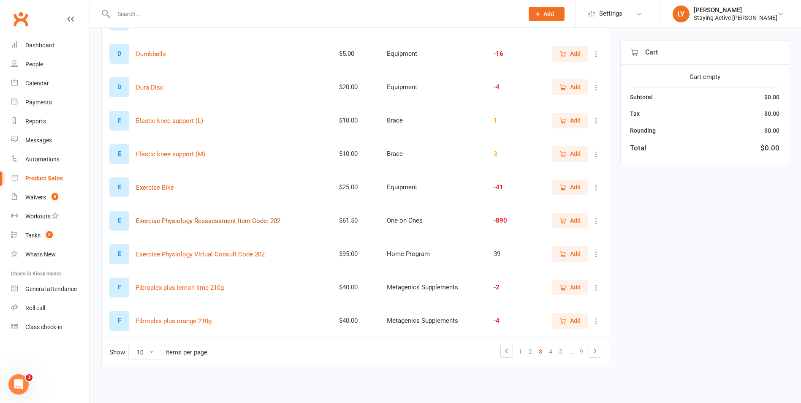
drag, startPoint x: 218, startPoint y: 220, endPoint x: 194, endPoint y: 201, distance: 30.7
click at [195, 203] on tbody "D D roll cushion $30.00 Equipment -1 Add D Dumbbells $5.00 Equipment -16 Add D …" at bounding box center [355, 170] width 507 height 334
click at [204, 217] on button "Exercise Physiology Reassessment Item Code: 202" at bounding box center [208, 221] width 144 height 10
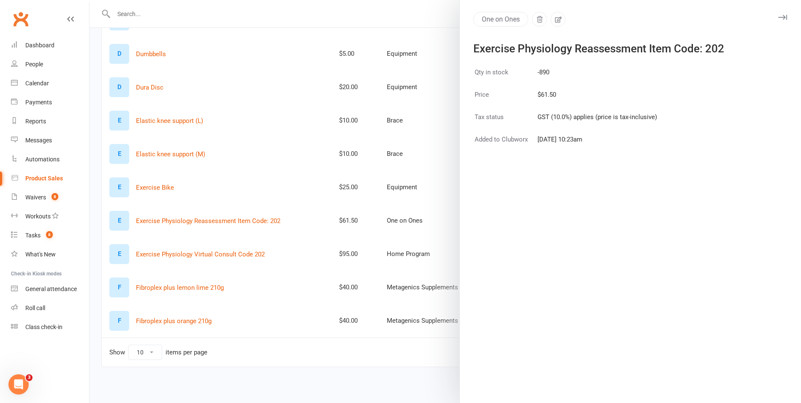
click at [436, 27] on div at bounding box center [446, 201] width 712 height 403
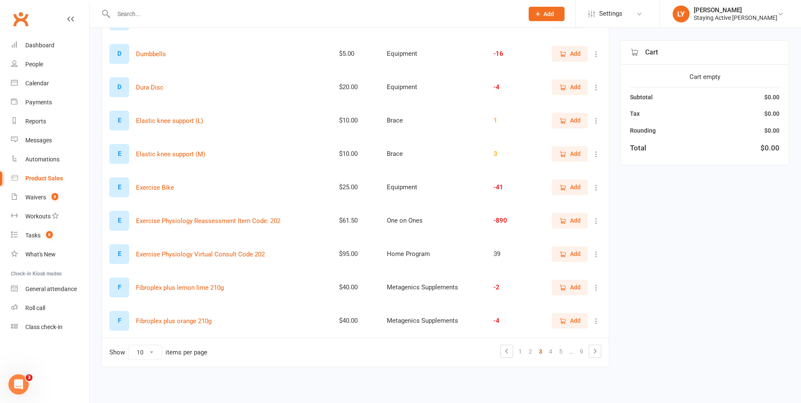
click at [570, 219] on span "Add" at bounding box center [575, 220] width 11 height 9
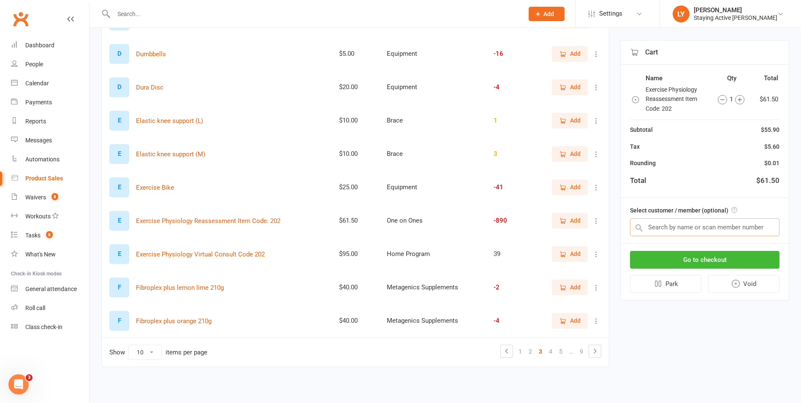
click at [649, 225] on input "text" at bounding box center [704, 227] width 149 height 18
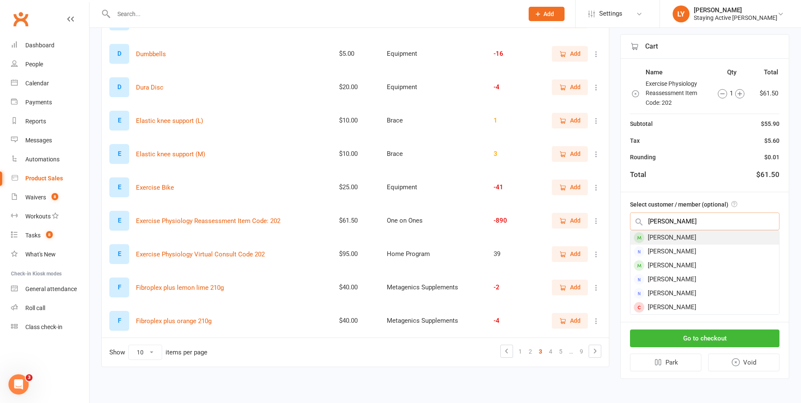
type input "[PERSON_NAME]"
click at [665, 235] on div "[PERSON_NAME]" at bounding box center [704, 238] width 149 height 14
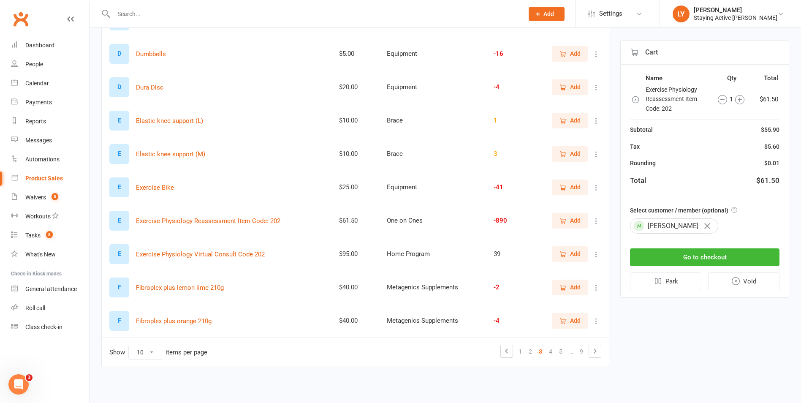
scroll to position [96, 0]
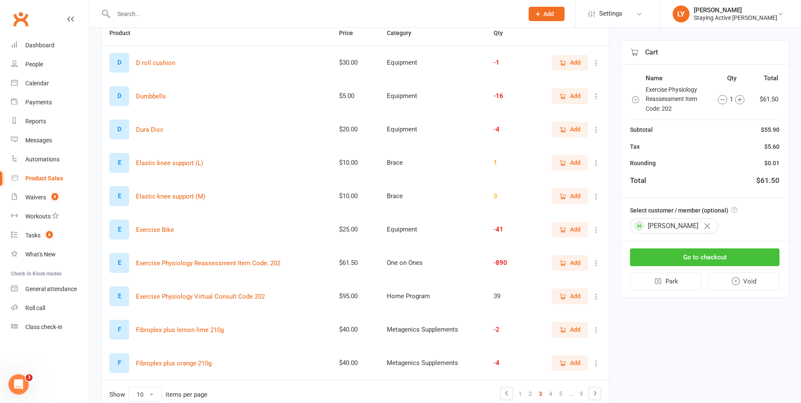
click at [696, 262] on button "Go to checkout" at bounding box center [704, 257] width 149 height 18
